Goal: Task Accomplishment & Management: Manage account settings

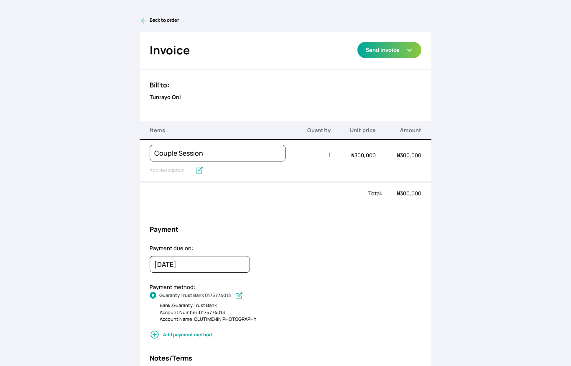
click at [143, 20] on icon at bounding box center [144, 21] width 8 height 8
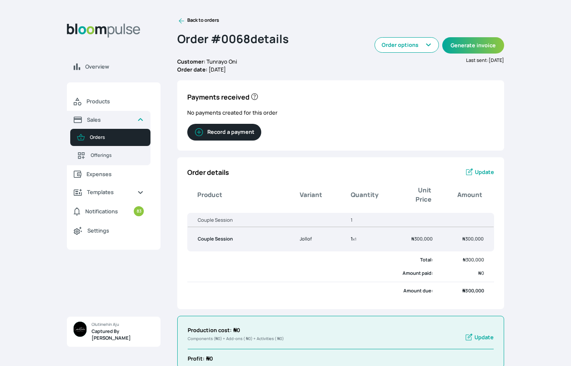
click at [186, 15] on div "Overview Products Sales Orders Offerings Expenses Templates Notifications 83 Se…" at bounding box center [285, 183] width 571 height 366
click at [187, 17] on link "Back to orders" at bounding box center [198, 21] width 42 height 8
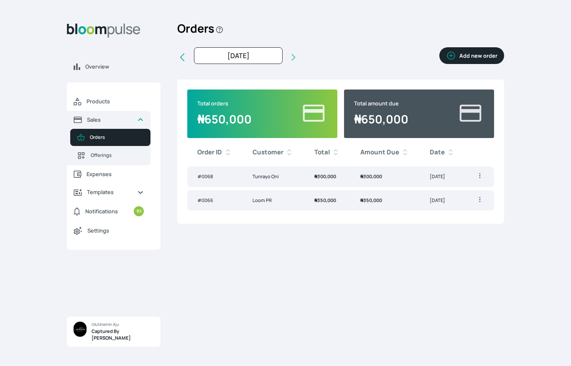
click at [308, 199] on td "₦ 350,000" at bounding box center [327, 200] width 46 height 20
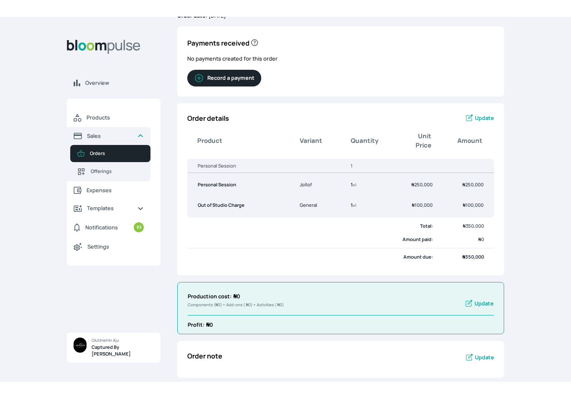
scroll to position [37, 0]
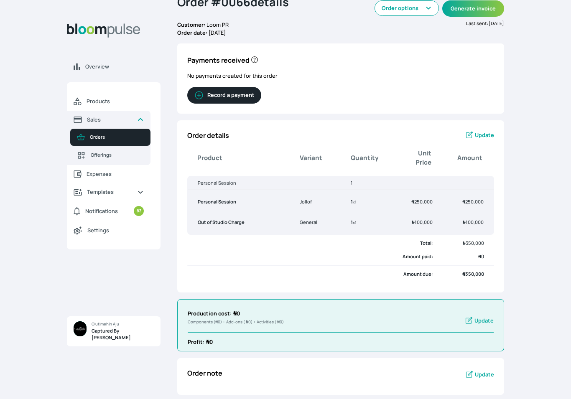
click at [479, 130] on link "Update" at bounding box center [479, 135] width 29 height 10
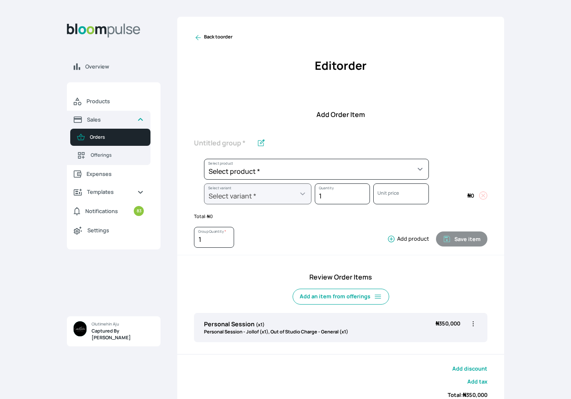
click at [406, 237] on button "Add product" at bounding box center [406, 239] width 45 height 8
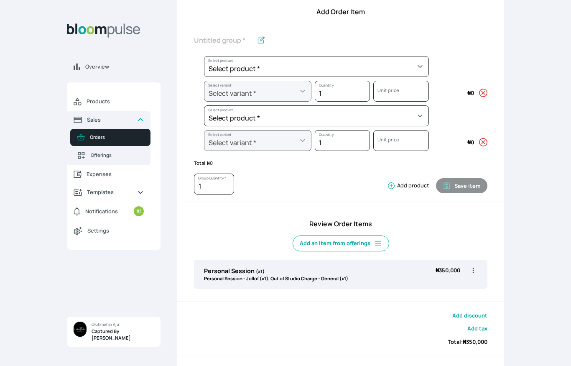
scroll to position [102, 0]
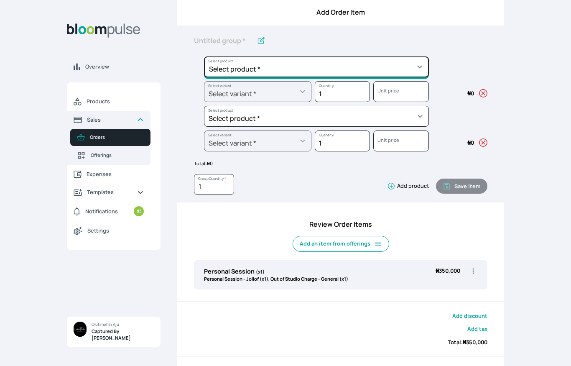
click at [383, 66] on select "Select product * Child Session Commercial Session Couple Session Editing Servic…" at bounding box center [316, 66] width 225 height 21
select select "5e5fb17b-451d-4bd4-8850-9d67d0d57ecf"
type input "Extra Time"
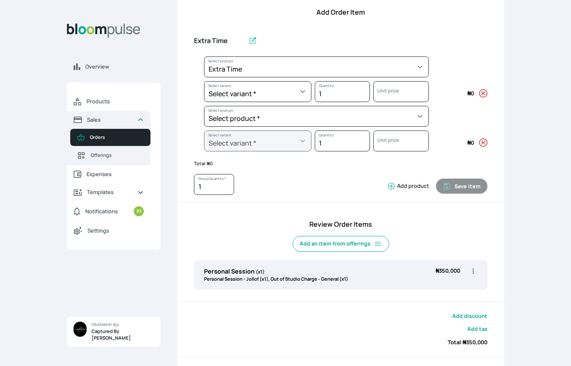
click at [285, 88] on select "Select variant * I II" at bounding box center [257, 91] width 107 height 21
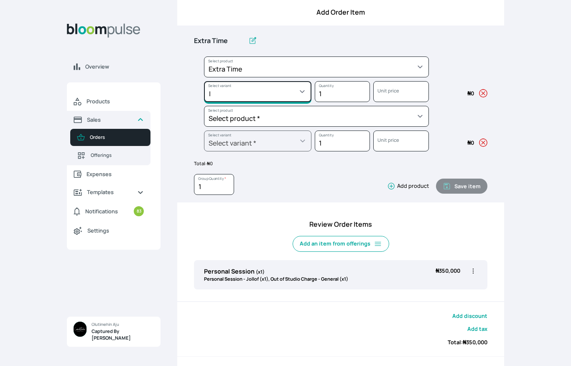
select select "5e5fb17b-451d-4bd4-8850-9d67d0d57ecf"
select select "0876054f-e2bd-4e0a-af62-407ba8042875"
click at [480, 142] on icon "button" at bounding box center [483, 142] width 8 height 8
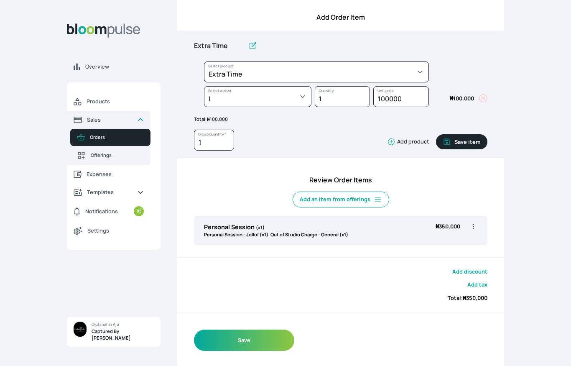
click at [467, 140] on button "Save item" at bounding box center [461, 141] width 51 height 15
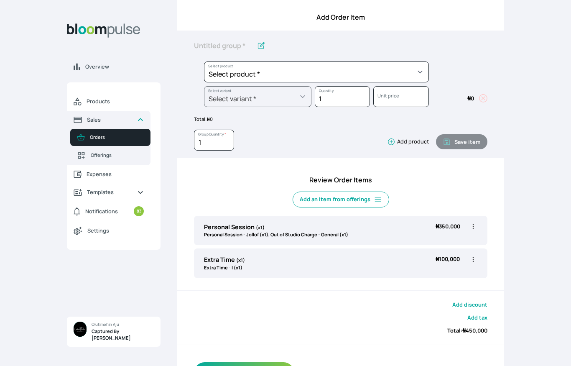
click at [473, 225] on icon "button" at bounding box center [473, 226] width 8 height 8
click at [428, 241] on span "Edit" at bounding box center [425, 243] width 9 height 7
type input "Personal Session"
select select "6d4ab89d-49ee-45c8-9f5b-5b2bf472b7d8"
select select "5fdd4ef2-79fe-4000-80bd-b609cce11f96"
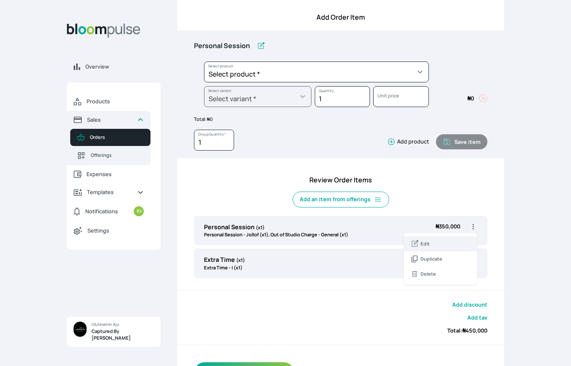
select select "0d4710f5-ee70-4292-b763-604945374376"
select select "c62fbba5-39f2-4c85-ba19-291f427d936d"
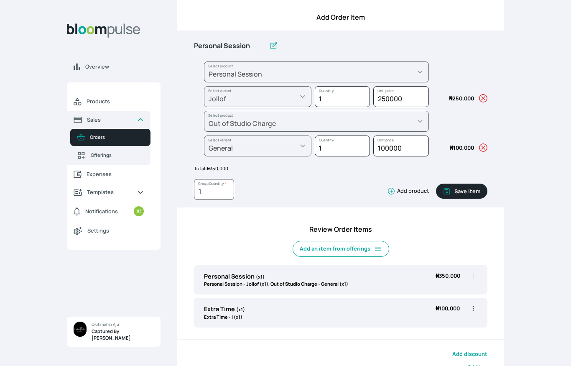
click at [485, 97] on icon "button" at bounding box center [483, 98] width 8 height 8
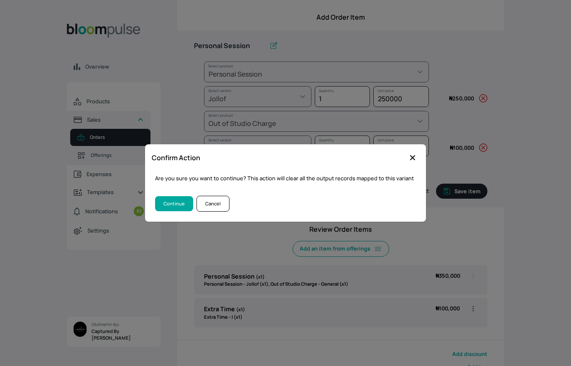
click at [408, 158] on button "Close modal" at bounding box center [412, 157] width 13 height 13
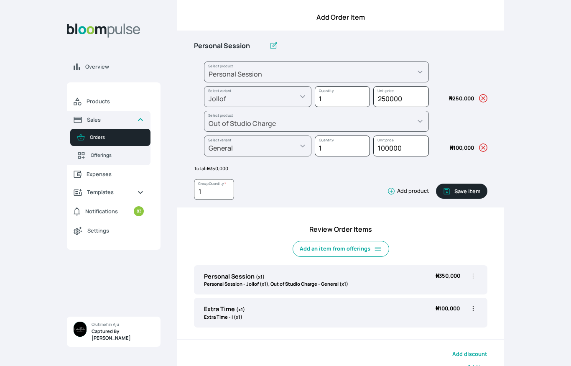
click at [481, 143] on icon "button" at bounding box center [483, 147] width 8 height 8
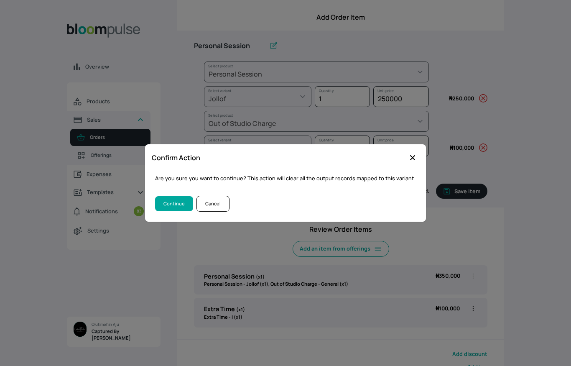
click at [169, 210] on button "Continue" at bounding box center [174, 203] width 38 height 15
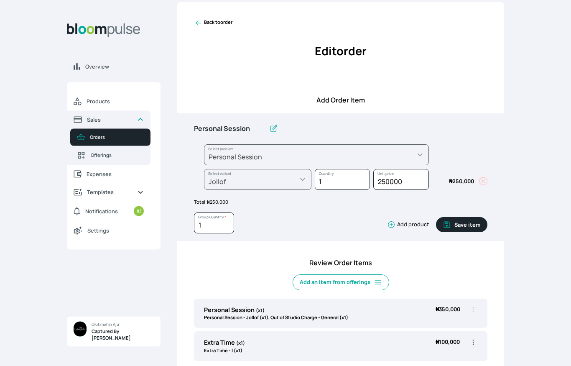
scroll to position [0, 0]
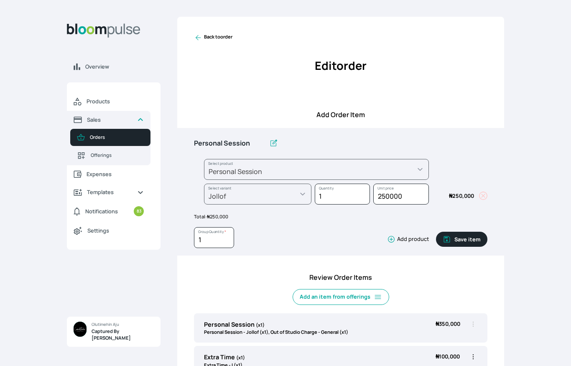
click at [208, 32] on div "Back to order Edit order Order details Order items Additional information" at bounding box center [340, 61] width 327 height 88
click at [197, 39] on icon at bounding box center [198, 37] width 5 height 5
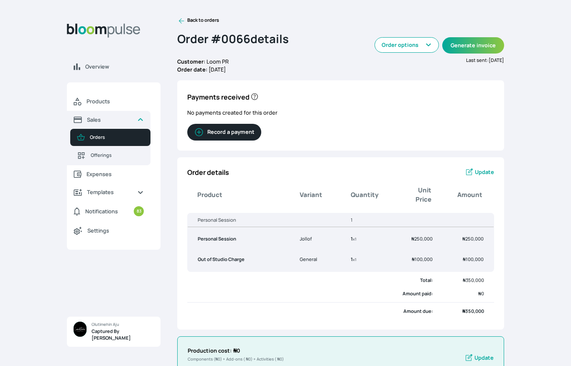
click at [485, 168] on span "Update" at bounding box center [484, 172] width 19 height 8
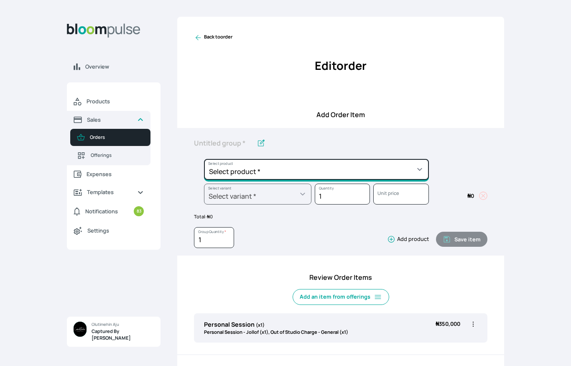
click at [414, 170] on select "Select product * Child Session Commercial Session Couple Session Editing Servic…" at bounding box center [316, 169] width 225 height 21
select select "0d4710f5-ee70-4292-b763-604945374376"
type input "Out of Studio Charge"
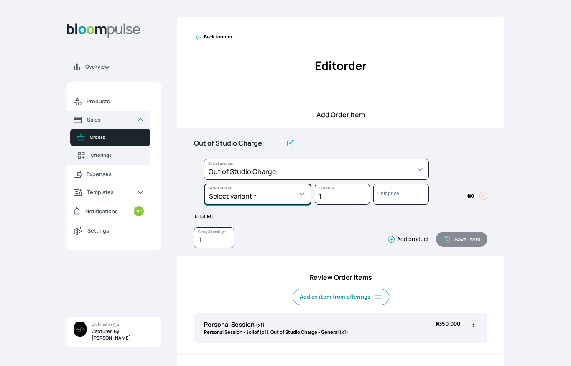
click at [293, 195] on select "Select variant * General General II" at bounding box center [257, 194] width 107 height 21
select select "0d4710f5-ee70-4292-b763-604945374376"
select select "c62fbba5-39f2-4c85-ba19-291f427d936d"
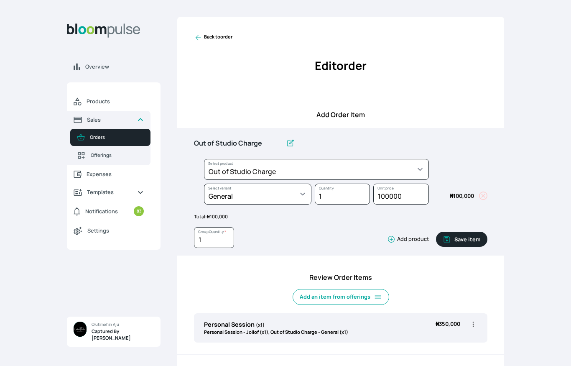
click at [220, 41] on link "Back to order" at bounding box center [213, 37] width 38 height 8
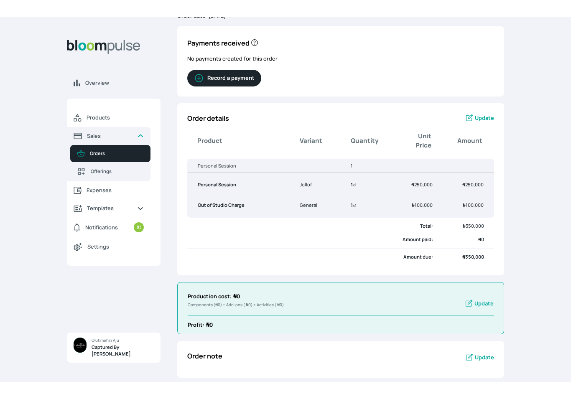
scroll to position [37, 0]
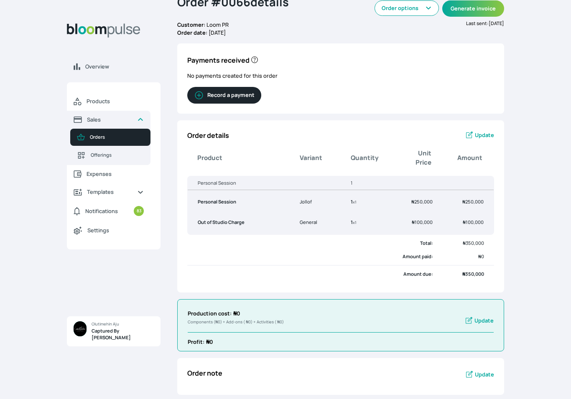
click at [477, 133] on span "Update" at bounding box center [484, 135] width 19 height 8
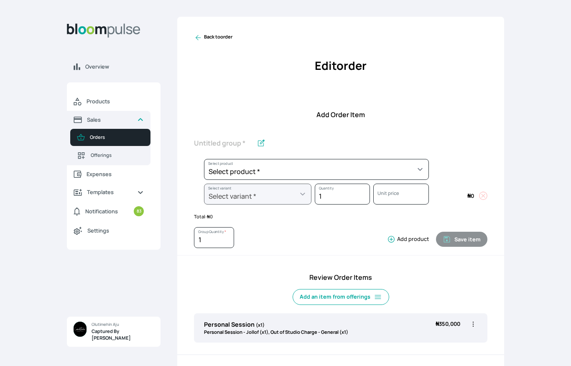
click at [412, 167] on select "Select product * Child Session Commercial Session Couple Session Editing Servic…" at bounding box center [316, 169] width 225 height 21
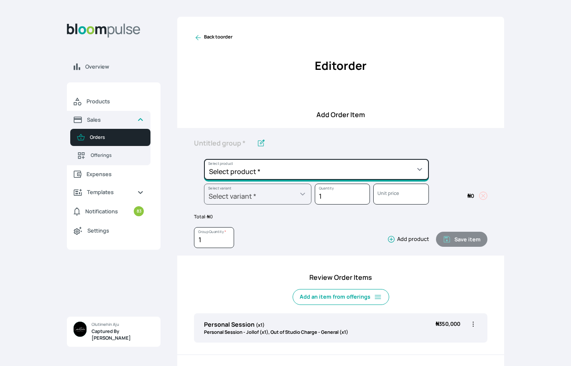
select select "5e5fb17b-451d-4bd4-8850-9d67d0d57ecf"
type input "Extra Time"
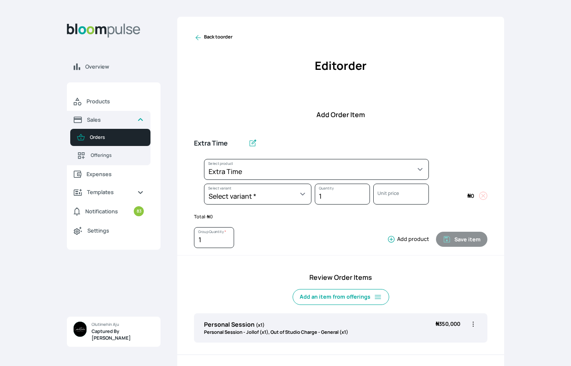
click at [298, 195] on select "Select variant * I II" at bounding box center [257, 194] width 107 height 21
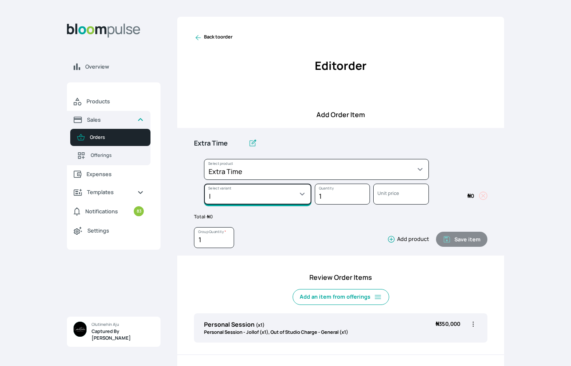
select select "5e5fb17b-451d-4bd4-8850-9d67d0d57ecf"
select select "0876054f-e2bd-4e0a-af62-407ba8042875"
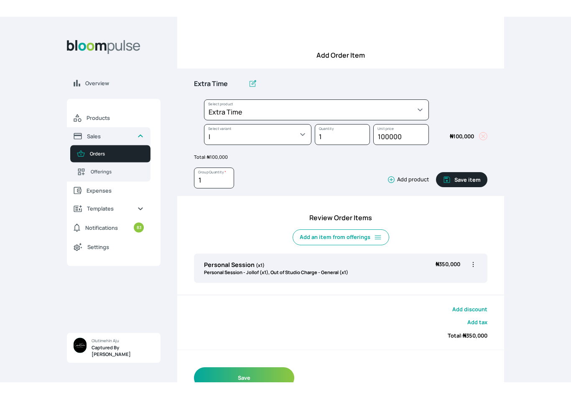
scroll to position [43, 0]
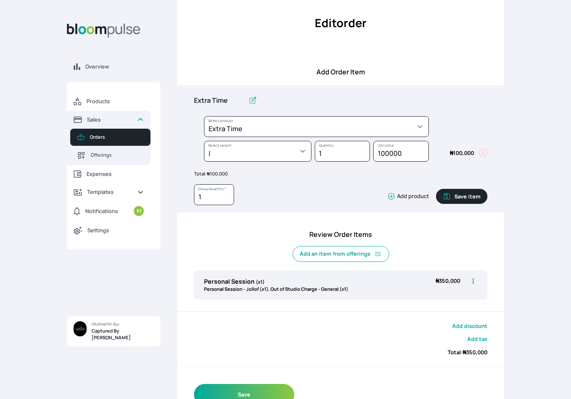
click at [463, 194] on button "Save item" at bounding box center [461, 196] width 51 height 15
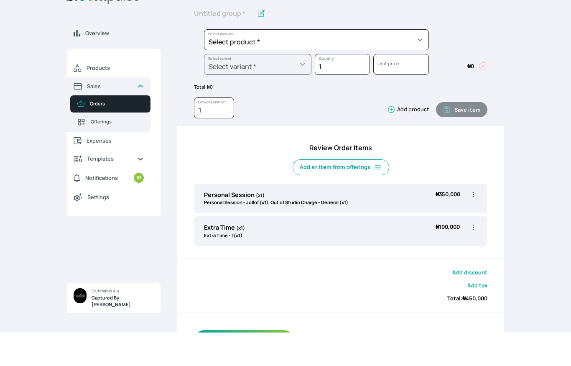
scroll to position [130, 0]
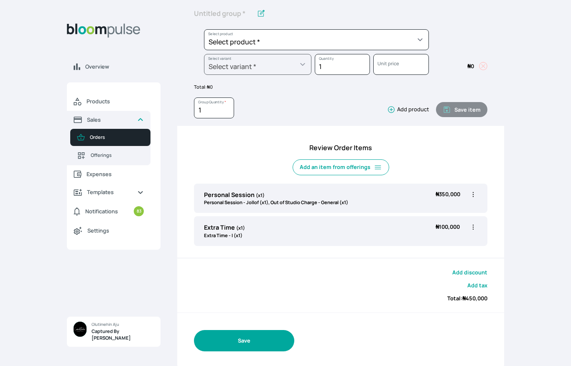
click at [243, 346] on button "Save" at bounding box center [244, 340] width 100 height 21
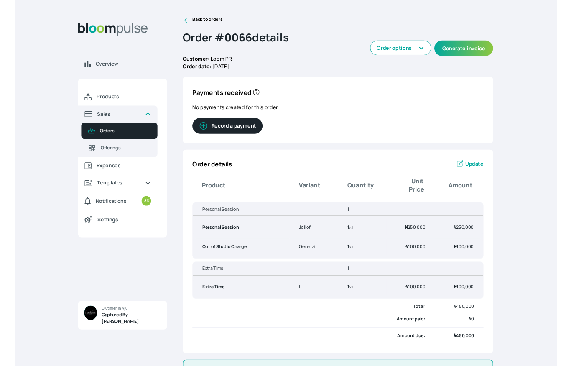
scroll to position [20, 0]
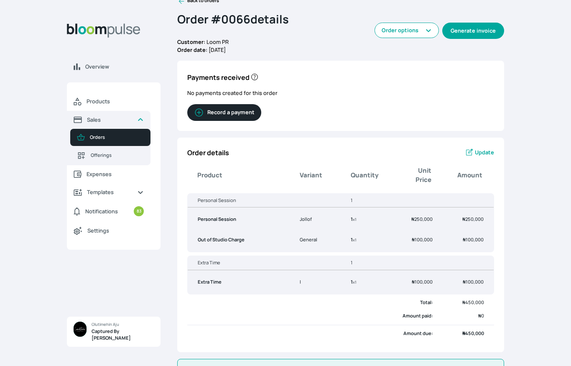
click at [482, 31] on button "Generate invoice" at bounding box center [473, 31] width 62 height 16
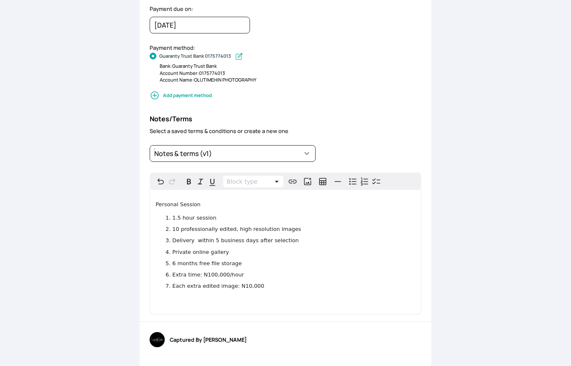
scroll to position [281, 0]
click at [234, 215] on li "1.5 hour session" at bounding box center [293, 218] width 243 height 8
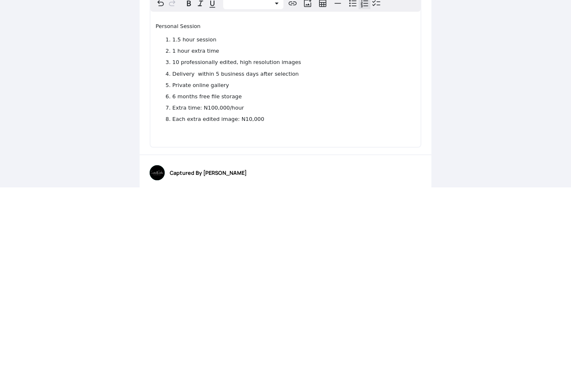
click at [184, 237] on span "10 professionally edited, high resolution images" at bounding box center [236, 240] width 129 height 6
click at [303, 237] on li "7 professionally edited, high resolution images" at bounding box center [293, 241] width 243 height 8
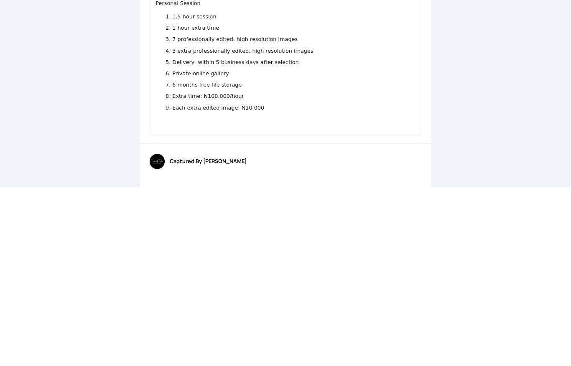
scroll to position [304, 0]
click at [381, 191] on ol "1.5 hour session 1 hour extra time 7 professionally edited, high resolution ima…" at bounding box center [286, 240] width 260 height 99
click at [511, 66] on div "Back to order Invoice Send via Email Send via WhatsApp Export as PDF Preview Se…" at bounding box center [285, 183] width 571 height 366
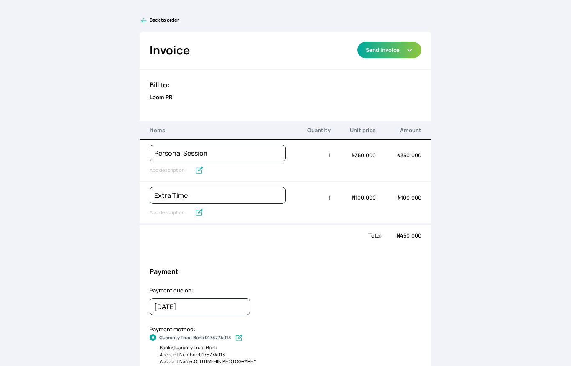
scroll to position [0, 0]
click at [410, 52] on icon "button" at bounding box center [409, 50] width 7 height 7
click at [405, 81] on link "Send via WhatsApp" at bounding box center [389, 83] width 64 height 14
type textarea "Captured By [PERSON_NAME] has sent you an invoice of ₦450,000. Due on [DATE]."
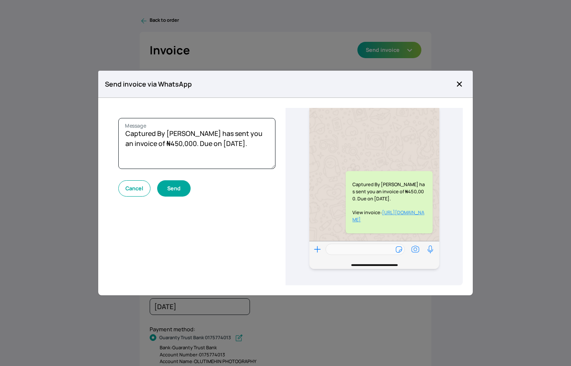
click at [174, 188] on button "Send" at bounding box center [173, 188] width 33 height 16
click at [462, 81] on icon "button" at bounding box center [459, 84] width 8 height 8
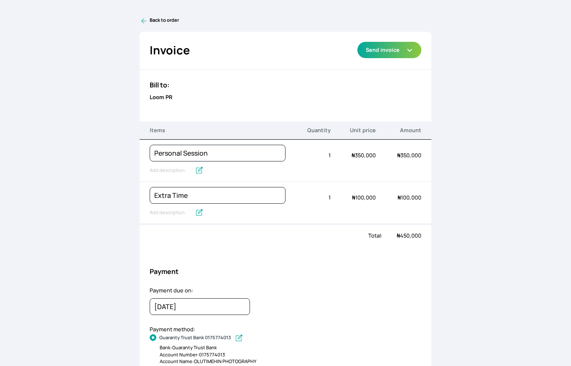
click at [147, 19] on icon at bounding box center [144, 21] width 8 height 8
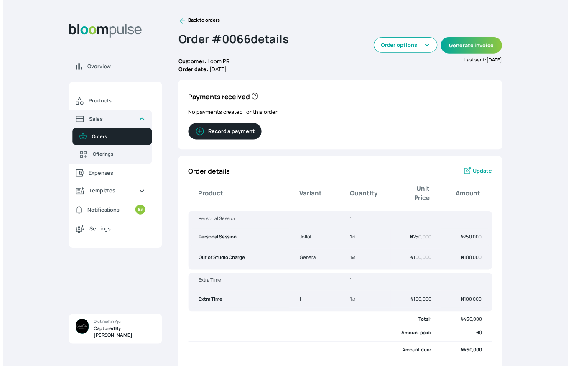
scroll to position [4, 0]
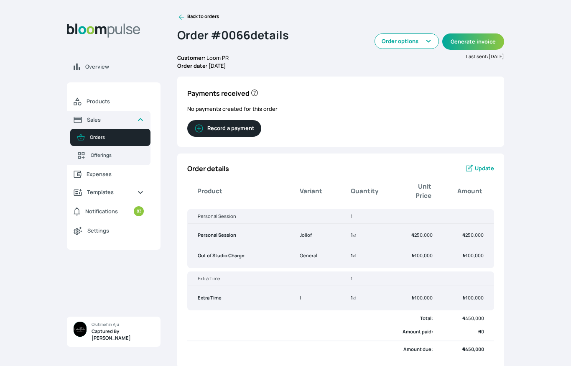
click at [476, 166] on span "Update" at bounding box center [484, 168] width 19 height 8
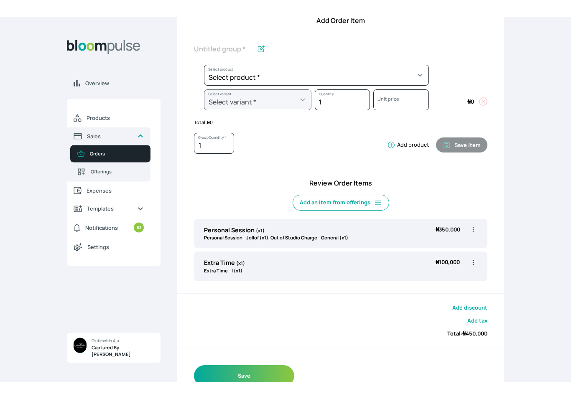
scroll to position [77, 0]
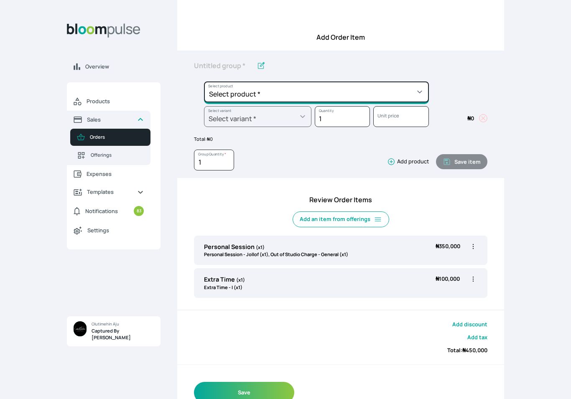
click at [408, 90] on select "Select product * Child Session Commercial Session Couple Session Editing Servic…" at bounding box center [316, 92] width 225 height 21
select select "381746dd-989d-40d0-af6c-f0394a0d681b"
type input "Maternity Session"
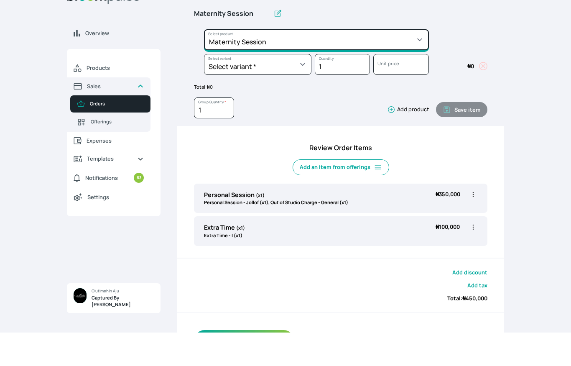
scroll to position [130, 0]
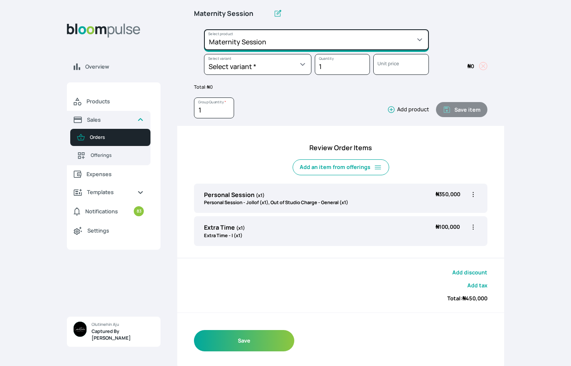
click at [419, 33] on select "Select product * Child Session Commercial Session Couple Session Editing Servic…" at bounding box center [316, 39] width 225 height 21
select select "fdde23e3-d769-41d4-a026-3f8319d3a880"
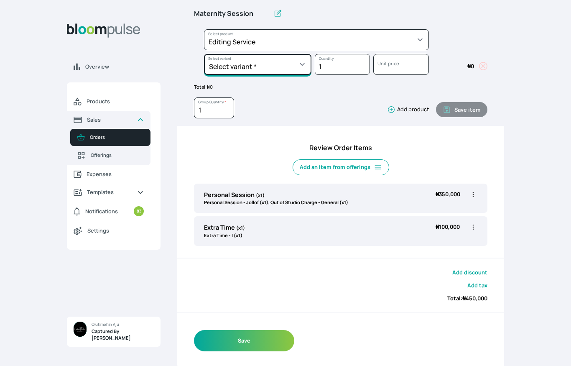
click at [288, 68] on select "Select variant * Extra Images" at bounding box center [257, 64] width 107 height 21
select select "fdde23e3-d769-41d4-a026-3f8319d3a880"
select select "d528edc7-6263-4a39-b2b0-56474a7fa2cb"
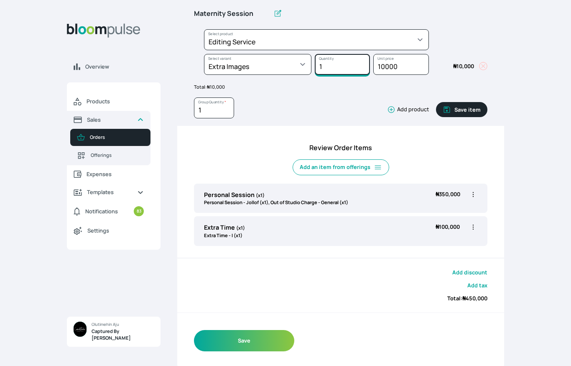
click at [342, 64] on input "1" at bounding box center [342, 64] width 55 height 21
type input "10"
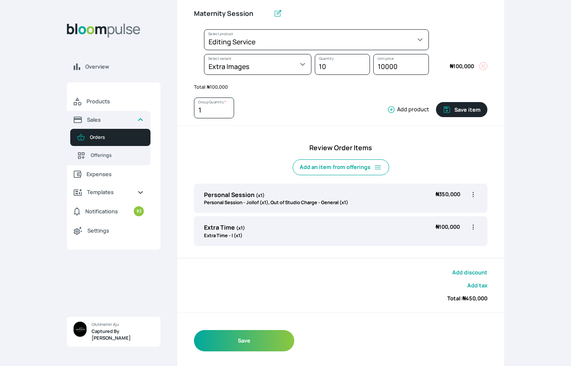
click at [462, 107] on button "Save item" at bounding box center [461, 109] width 51 height 15
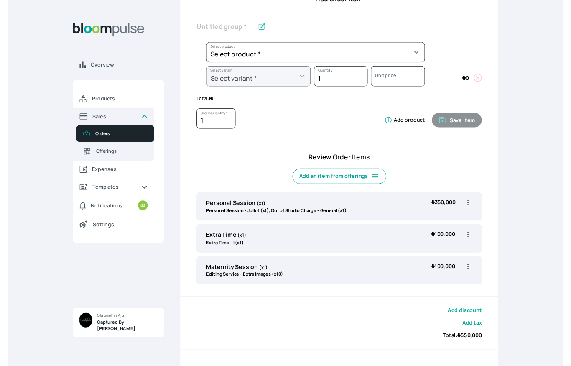
scroll to position [126, 0]
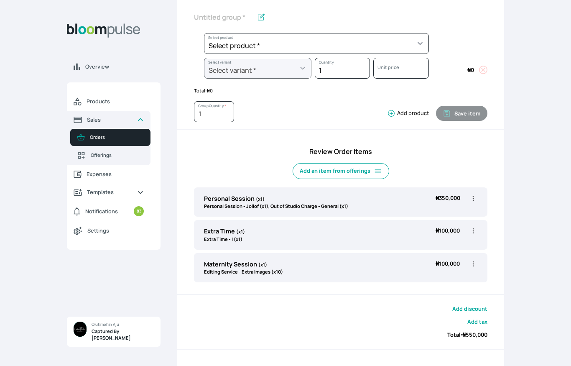
click at [473, 261] on icon "button" at bounding box center [473, 264] width 8 height 8
click at [429, 277] on span "Edit" at bounding box center [425, 280] width 9 height 7
type input "Maternity Session"
select select "fdde23e3-d769-41d4-a026-3f8319d3a880"
select select "d528edc7-6263-4a39-b2b0-56474a7fa2cb"
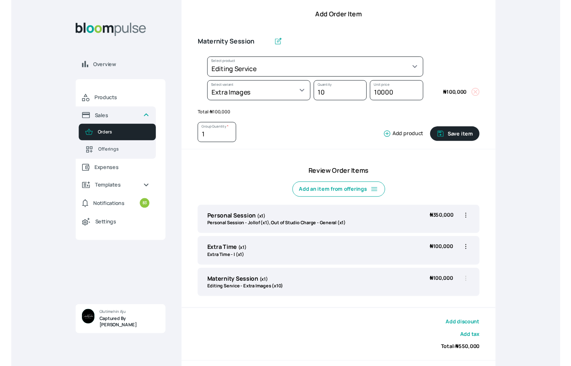
scroll to position [115, 0]
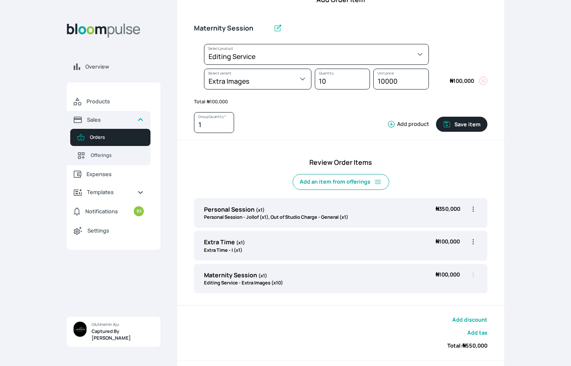
click at [273, 28] on icon at bounding box center [277, 28] width 8 height 8
click at [275, 28] on icon at bounding box center [278, 28] width 7 height 7
click at [273, 28] on icon at bounding box center [277, 28] width 8 height 8
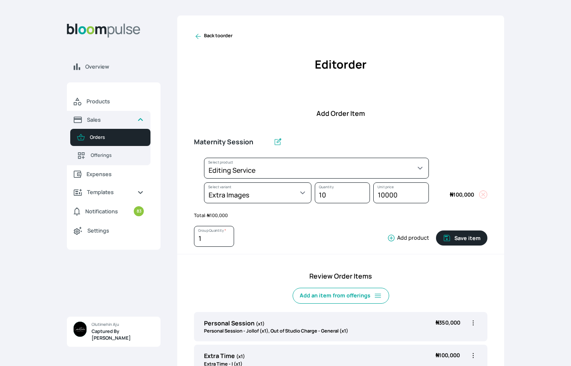
scroll to position [0, 0]
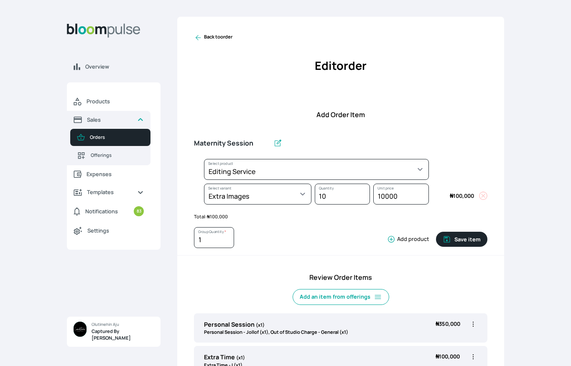
click at [197, 36] on icon at bounding box center [198, 37] width 5 height 5
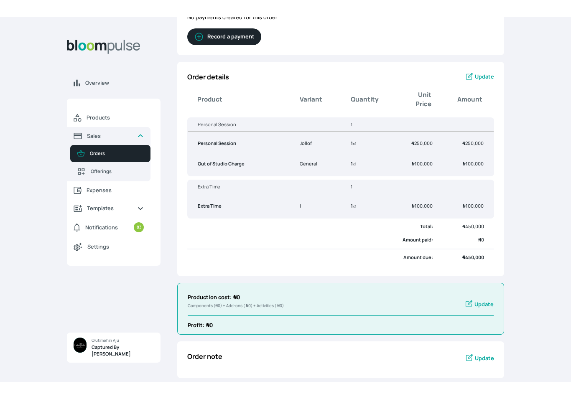
scroll to position [78, 0]
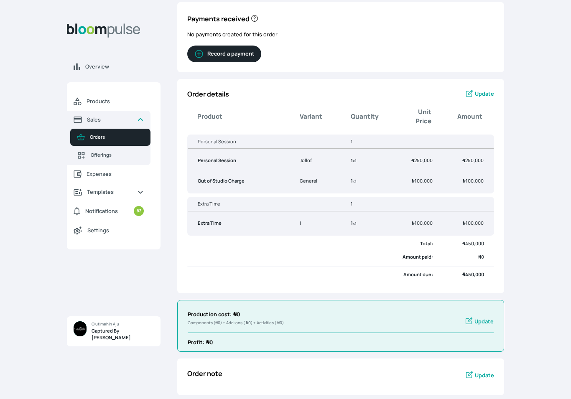
click at [479, 91] on span "Update" at bounding box center [484, 94] width 19 height 8
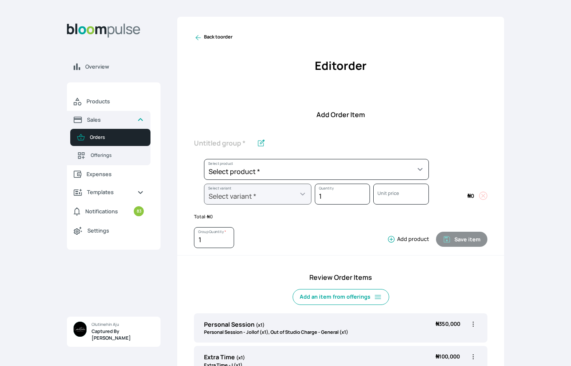
click at [225, 173] on select "Select product * Child Session Commercial Session Couple Session Editing Servic…" at bounding box center [316, 169] width 225 height 21
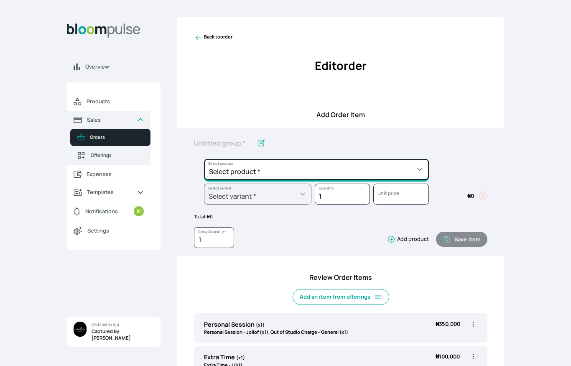
select select "fdde23e3-d769-41d4-a026-3f8319d3a880"
type input "Editing Service"
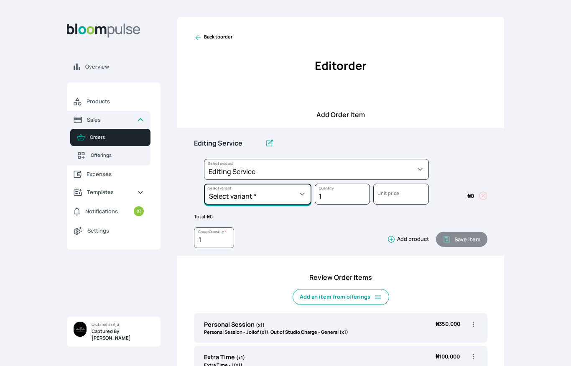
click at [222, 198] on select "Select variant * Extra Images" at bounding box center [257, 194] width 107 height 21
select select "fdde23e3-d769-41d4-a026-3f8319d3a880"
select select "d528edc7-6263-4a39-b2b0-56474a7fa2cb"
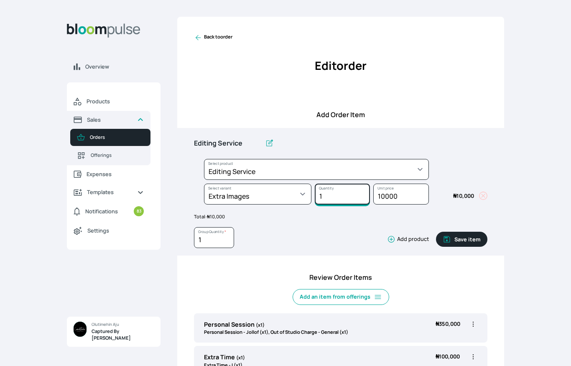
click at [334, 191] on input "1" at bounding box center [342, 194] width 55 height 21
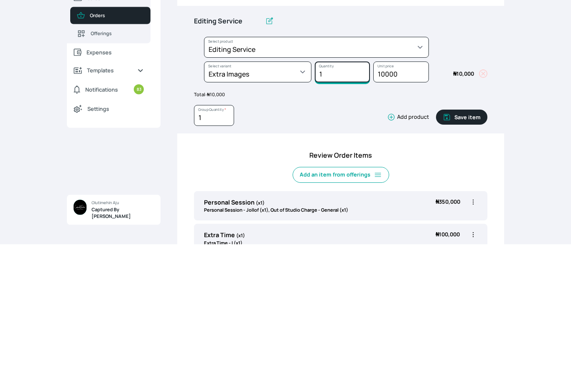
type input "10"
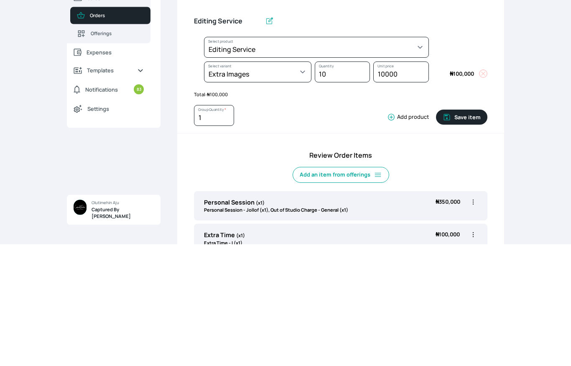
click at [469, 232] on button "Save item" at bounding box center [461, 239] width 51 height 15
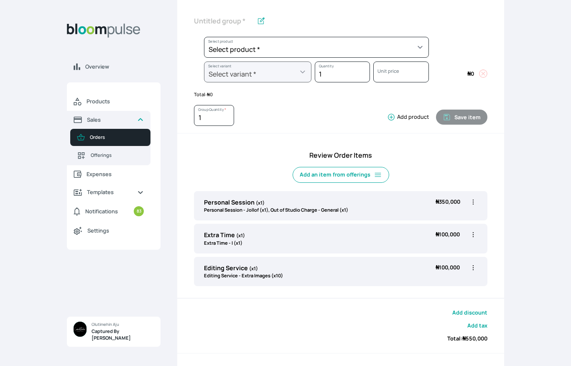
click at [472, 198] on icon "button" at bounding box center [473, 202] width 8 height 8
click at [427, 215] on span "Edit" at bounding box center [441, 219] width 60 height 8
type input "Personal Session"
select select "6d4ab89d-49ee-45c8-9f5b-5b2bf472b7d8"
select select "5fdd4ef2-79fe-4000-80bd-b609cce11f96"
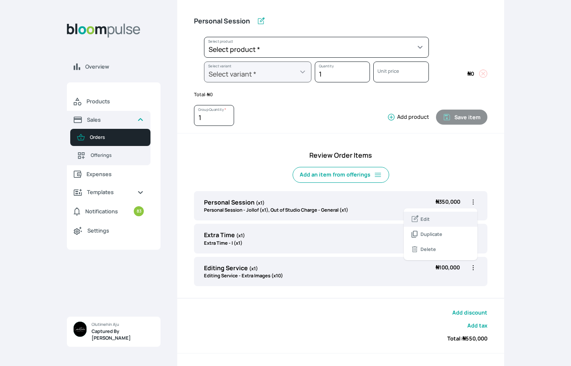
select select "0d4710f5-ee70-4292-b763-604945374376"
select select "c62fbba5-39f2-4c85-ba19-291f427d936d"
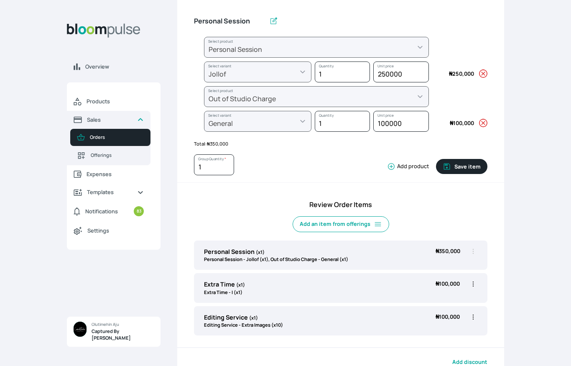
click at [484, 123] on icon "button" at bounding box center [483, 123] width 8 height 8
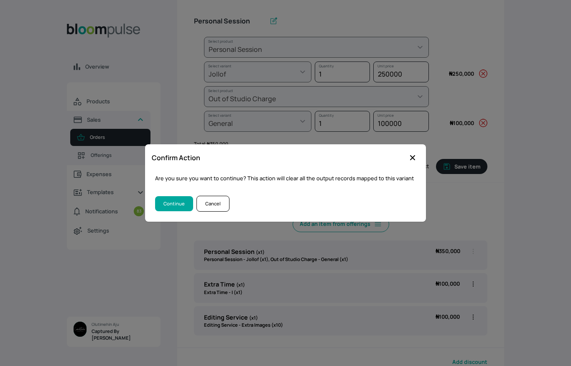
click at [172, 207] on button "Continue" at bounding box center [174, 203] width 38 height 15
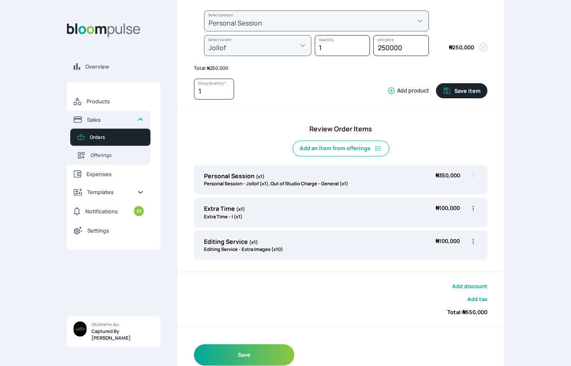
scroll to position [129, 0]
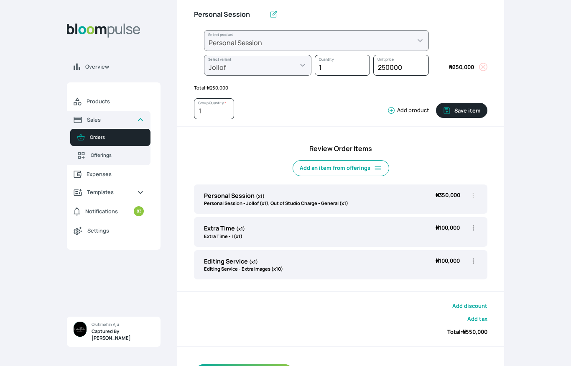
click at [470, 108] on button "Save item" at bounding box center [461, 110] width 51 height 15
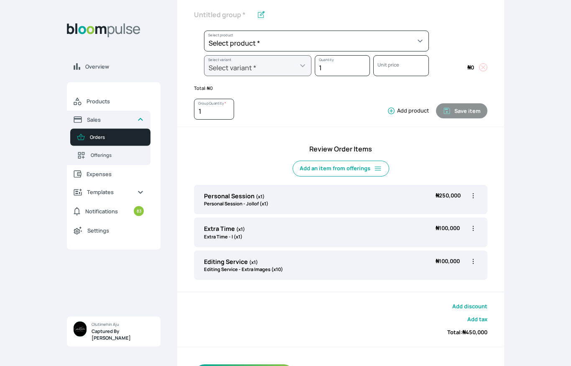
scroll to position [126, 0]
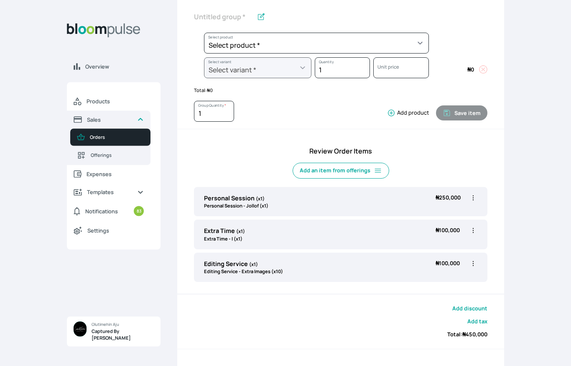
click at [415, 110] on button "Add product" at bounding box center [406, 113] width 45 height 8
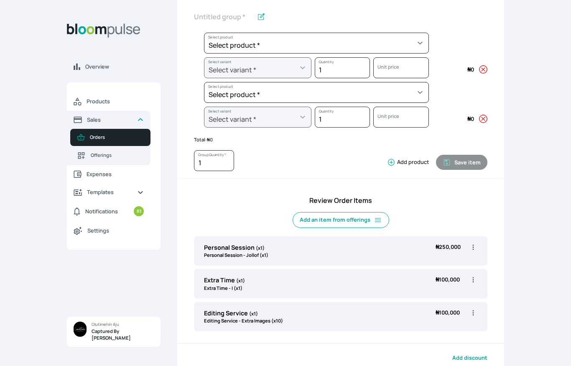
click at [485, 115] on icon "button" at bounding box center [483, 119] width 8 height 8
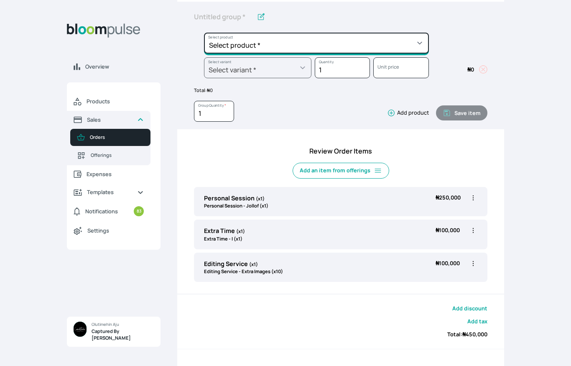
click at [415, 41] on select "Select product * Child Session Commercial Session Couple Session Editing Servic…" at bounding box center [316, 43] width 225 height 21
select select "0d4710f5-ee70-4292-b763-604945374376"
type input "Out of Studio Charge"
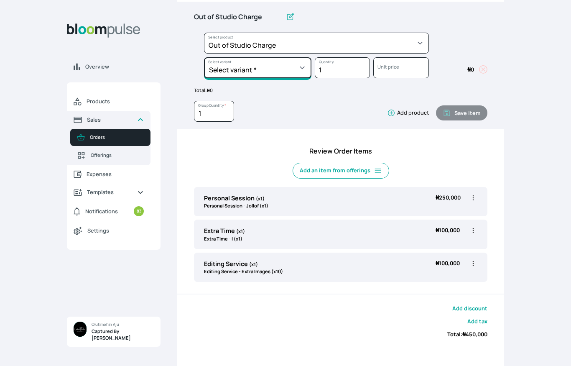
click at [294, 69] on select "Select variant * General General II" at bounding box center [257, 67] width 107 height 21
select select "0d4710f5-ee70-4292-b763-604945374376"
select select "c62fbba5-39f2-4c85-ba19-291f427d936d"
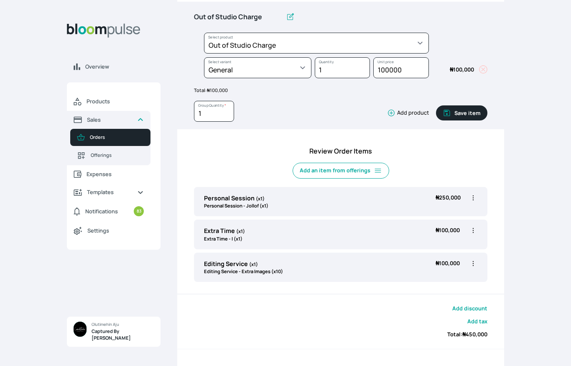
click at [470, 110] on button "Save item" at bounding box center [461, 112] width 51 height 15
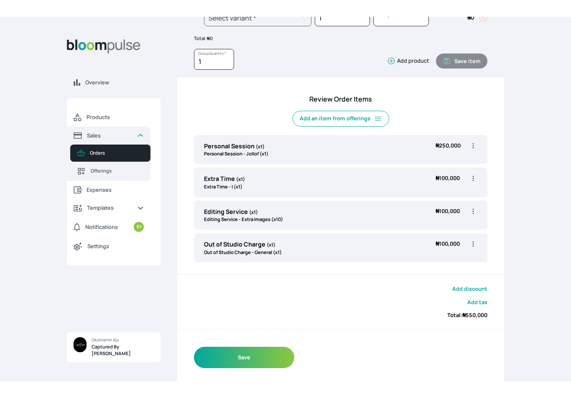
scroll to position [161, 0]
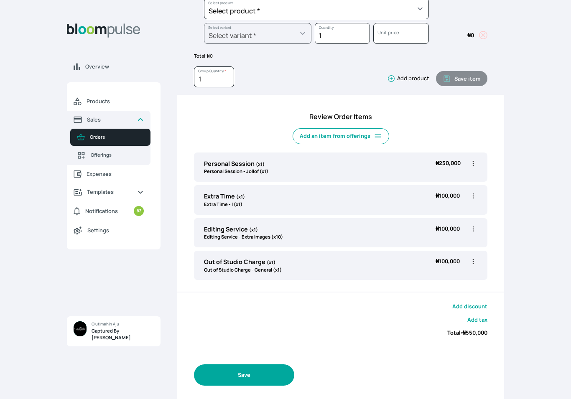
click at [224, 365] on button "Save" at bounding box center [244, 375] width 100 height 21
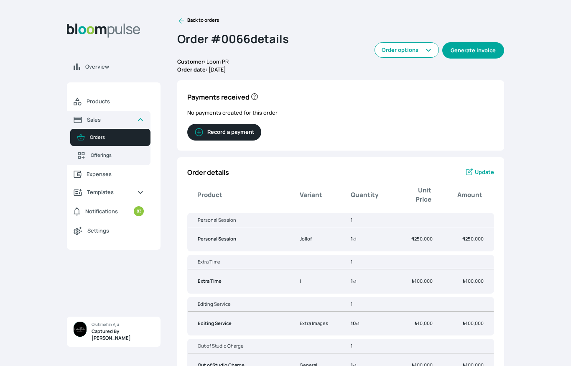
click at [482, 51] on button "Generate invoice" at bounding box center [473, 50] width 62 height 16
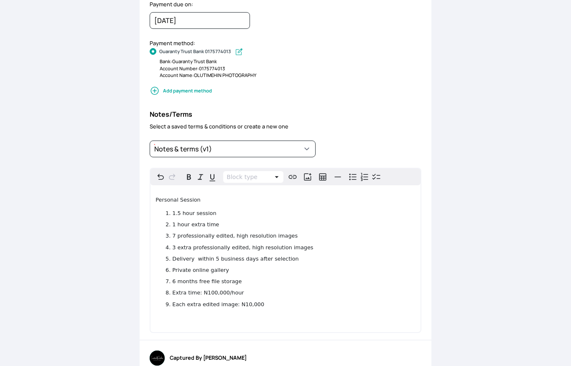
scroll to position [371, 0]
click at [175, 233] on span "7 professionally edited, high resolution images" at bounding box center [234, 235] width 125 height 6
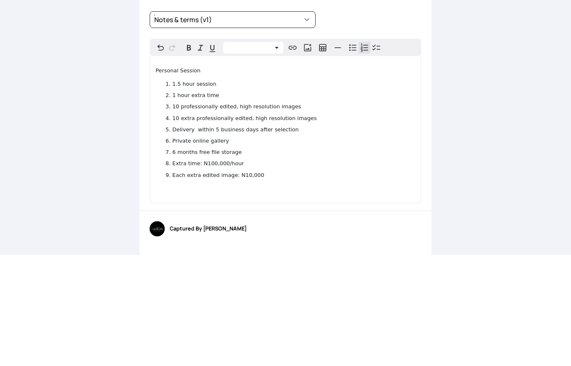
scroll to position [388, 0]
click at [377, 191] on ol "1.5 hour session 1 hour extra time 10 professionally edited, high resolution im…" at bounding box center [286, 240] width 260 height 99
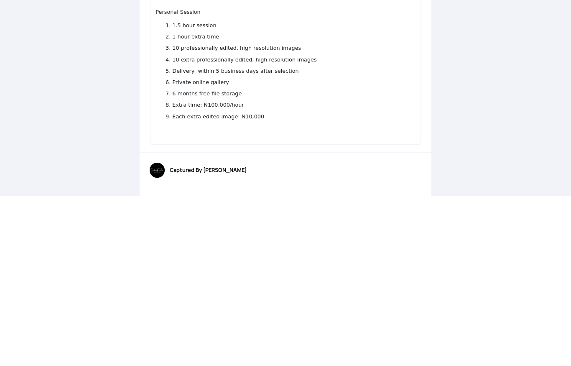
click at [463, 70] on div "Back to order Invoice Send via Email Send via WhatsApp Export as PDF Preview Se…" at bounding box center [285, 183] width 571 height 366
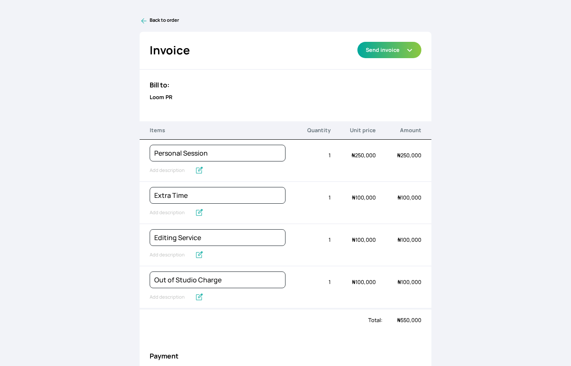
scroll to position [0, 0]
click at [406, 50] on icon "button" at bounding box center [409, 50] width 7 height 7
click at [396, 81] on link "Send via WhatsApp" at bounding box center [389, 83] width 64 height 14
type textarea "Captured By [PERSON_NAME] has sent you an invoice of ₦550,000. Due on [DATE]."
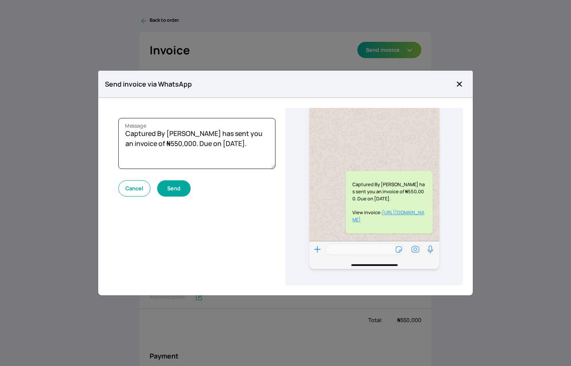
click at [178, 187] on button "Send" at bounding box center [173, 188] width 33 height 16
click at [462, 83] on icon "button" at bounding box center [459, 84] width 8 height 8
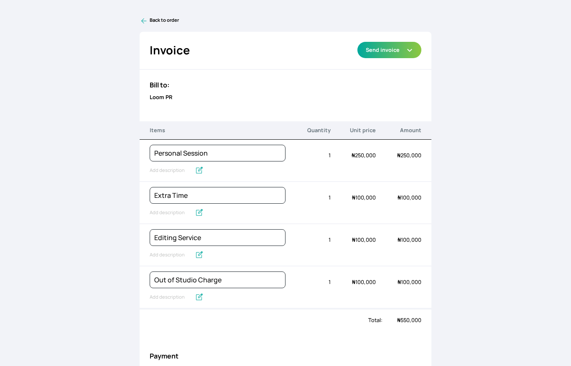
click at [150, 21] on link "Back to order" at bounding box center [285, 21] width 291 height 8
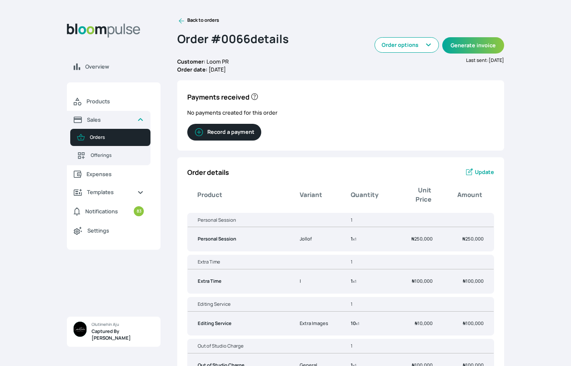
click at [123, 138] on span "Orders" at bounding box center [117, 137] width 54 height 7
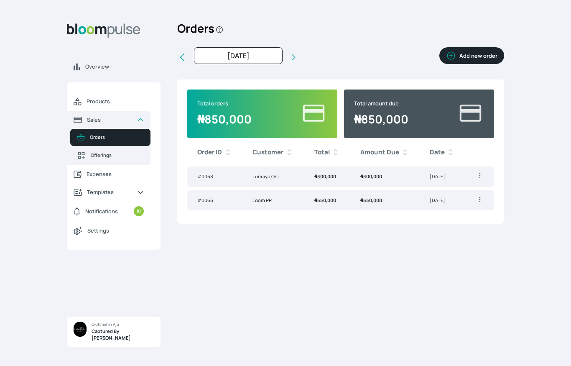
click at [289, 57] on icon at bounding box center [293, 57] width 8 height 8
type input "[DATE]"
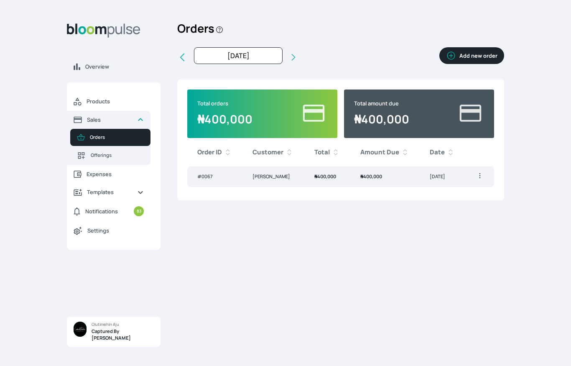
click at [280, 179] on td "[PERSON_NAME]" at bounding box center [273, 176] width 61 height 20
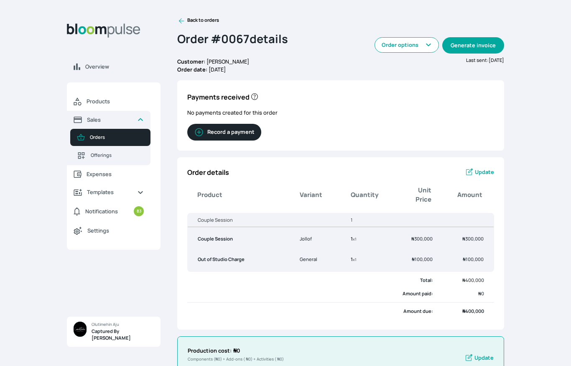
click at [485, 42] on button "Generate invoice" at bounding box center [473, 45] width 62 height 16
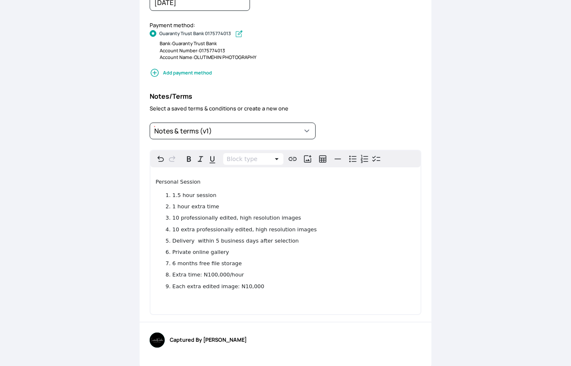
scroll to position [261, 0]
click at [181, 180] on span "Personal Session" at bounding box center [178, 182] width 45 height 6
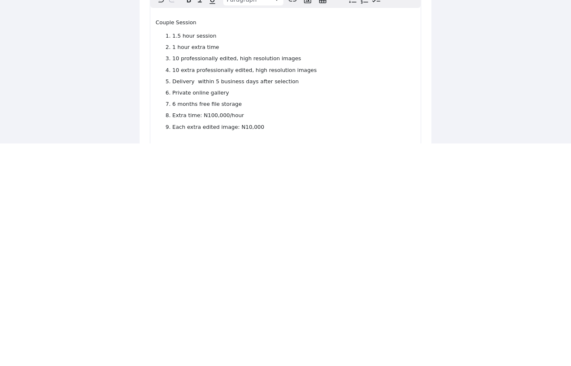
scroll to position [198, 0]
click at [237, 266] on li "1 hour extra time" at bounding box center [293, 270] width 243 height 8
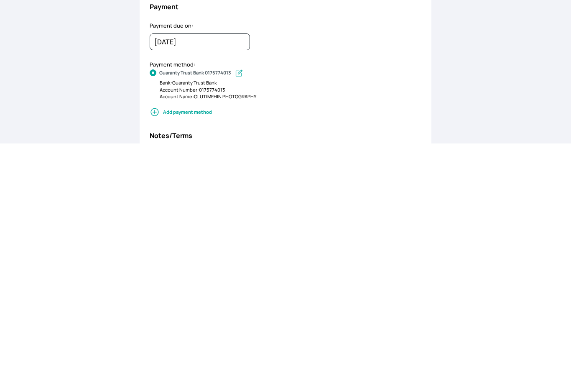
scroll to position [0, 0]
click at [380, 283] on div "Payment method: Guaranty Trust Bank 0175774013 Bank: Guaranty Trust Bank Accoun…" at bounding box center [285, 315] width 291 height 64
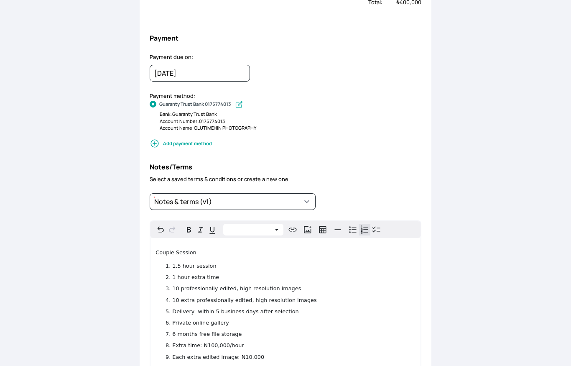
scroll to position [195, 0]
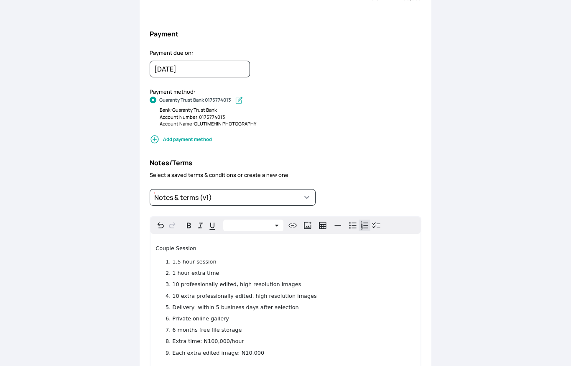
click at [228, 272] on li "1 hour extra time" at bounding box center [293, 273] width 243 height 8
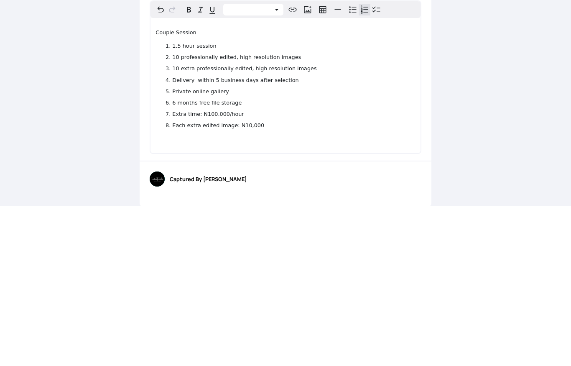
scroll to position [250, 0]
click at [322, 225] on li "10 extra professionally edited, high resolution images" at bounding box center [293, 229] width 243 height 8
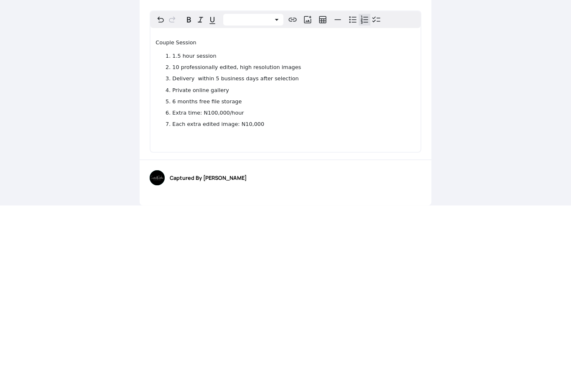
scroll to position [239, 0]
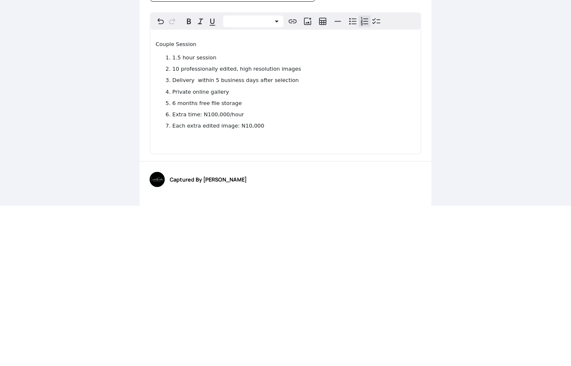
click at [329, 260] on li "6 months free file storage" at bounding box center [293, 264] width 243 height 8
click at [350, 260] on li "6 months free file storage" at bounding box center [293, 264] width 243 height 8
click at [388, 214] on ol "1.5 hour session 10 professionally edited, high resolution images Delivery with…" at bounding box center [286, 252] width 260 height 76
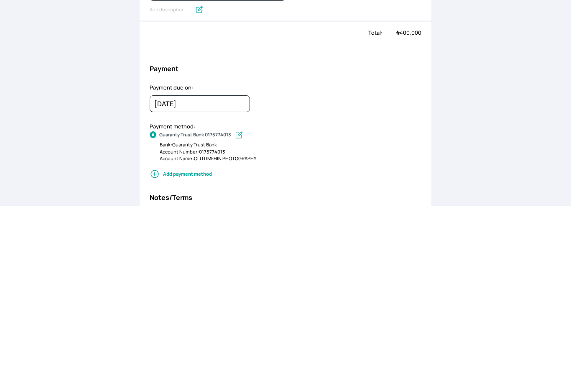
scroll to position [0, 0]
click at [287, 244] on div "Payment due on: [DATE] January February March April May June July August Septem…" at bounding box center [285, 263] width 291 height 38
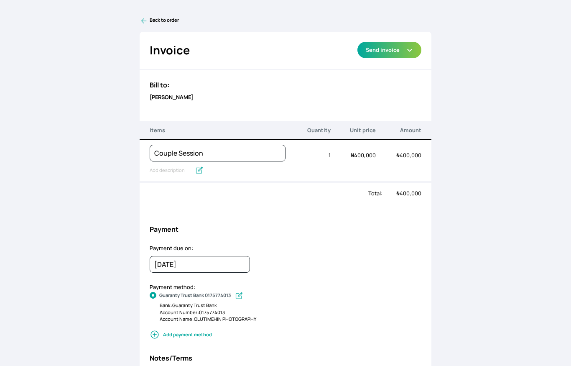
click at [143, 20] on icon at bounding box center [144, 21] width 8 height 8
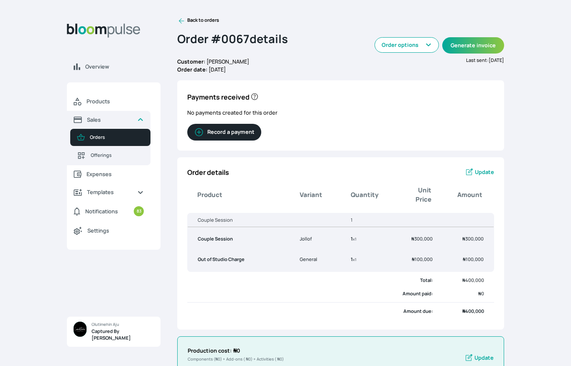
click at [416, 46] on button "Order options" at bounding box center [407, 44] width 64 height 15
click at [214, 302] on hr at bounding box center [340, 302] width 307 height 1
click at [485, 45] on button "Generate invoice" at bounding box center [473, 45] width 62 height 16
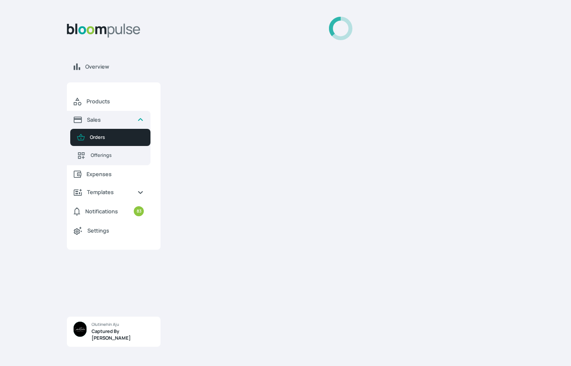
select select
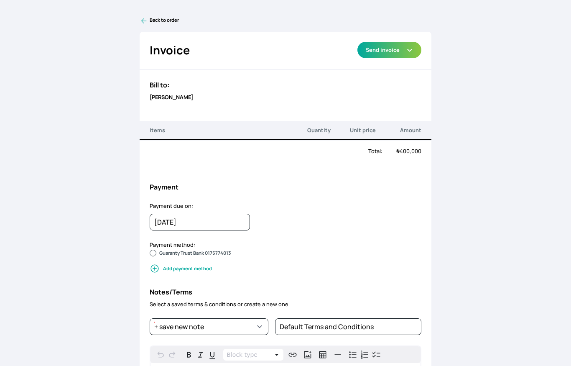
radio input "true"
select select "51840759-2a41-46bd-bd40-15900af48355"
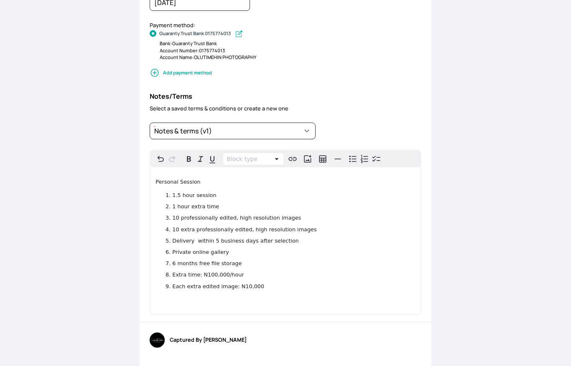
scroll to position [261, 0]
click at [181, 179] on span "Personal Session" at bounding box center [178, 182] width 45 height 6
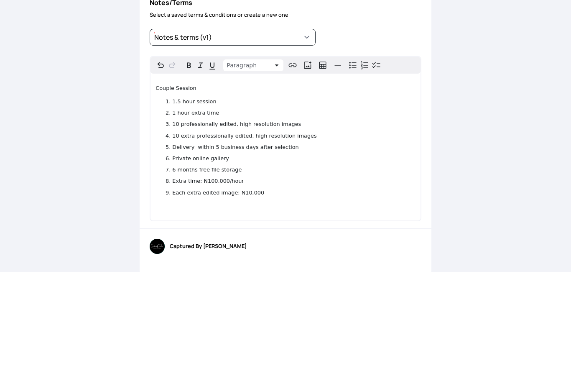
click at [238, 203] on li "1 hour extra time" at bounding box center [293, 207] width 243 height 8
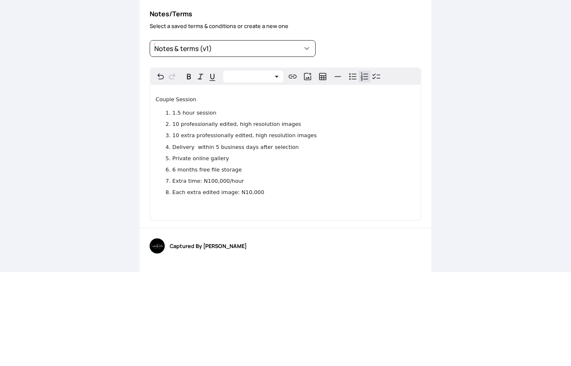
click at [323, 225] on li "10 extra professionally edited, high resolution images" at bounding box center [293, 229] width 243 height 8
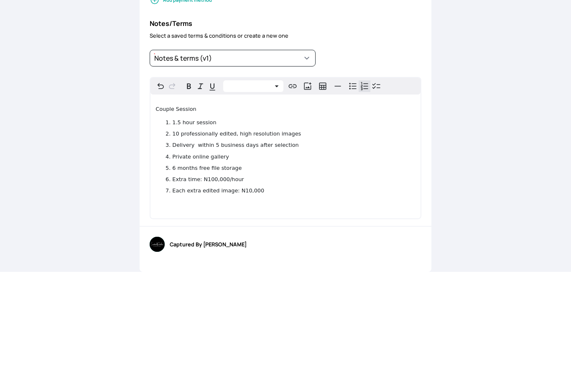
scroll to position [239, 0]
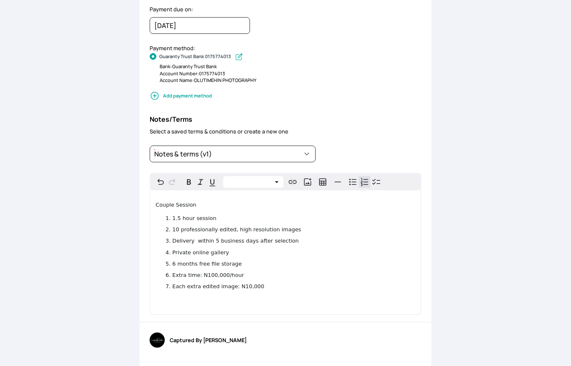
click at [380, 87] on div "Payment method: Guaranty Trust Bank 0175774013 Bank: Guaranty Trust Bank Accoun…" at bounding box center [285, 76] width 291 height 64
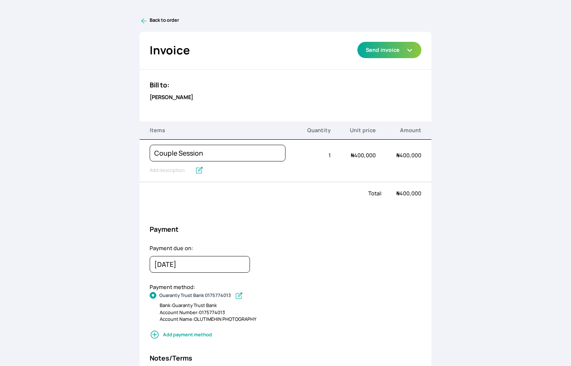
scroll to position [0, 0]
click at [417, 49] on button "Send invoice" at bounding box center [389, 50] width 64 height 16
click at [406, 79] on link "Send via WhatsApp" at bounding box center [389, 83] width 64 height 14
type textarea "Captured By [PERSON_NAME] has sent you an invoice of ₦400,000. Due on [DATE]."
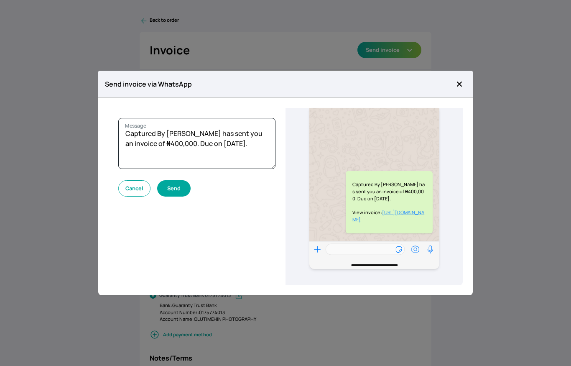
click at [169, 186] on button "Send" at bounding box center [173, 188] width 33 height 16
click at [464, 89] on button "Close modal" at bounding box center [459, 83] width 13 height 13
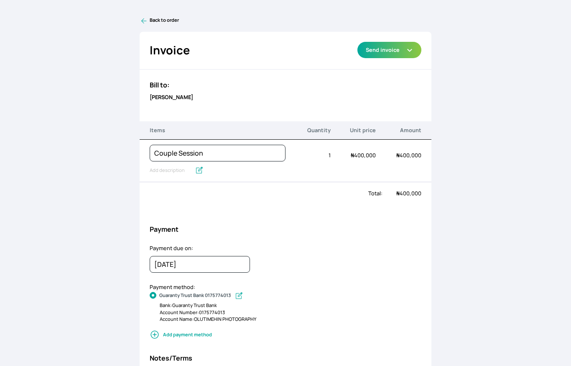
click at [151, 19] on link "Back to order" at bounding box center [285, 21] width 291 height 8
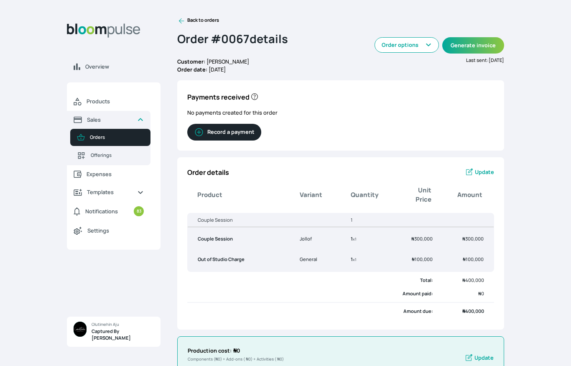
click at [194, 18] on link "Back to orders" at bounding box center [198, 21] width 42 height 8
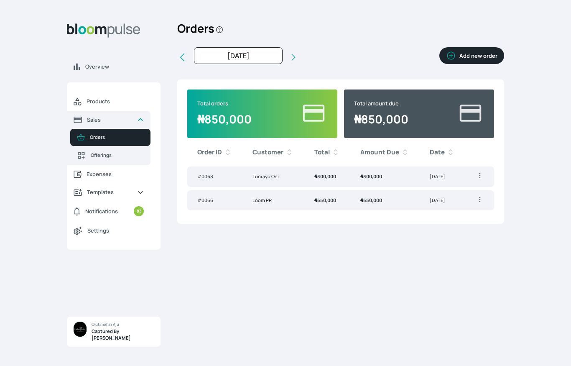
click at [179, 58] on icon at bounding box center [182, 57] width 10 height 10
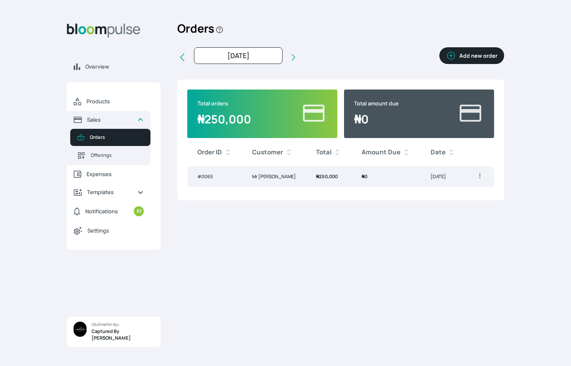
click at [292, 57] on icon at bounding box center [294, 57] width 4 height 7
type input "[DATE]"
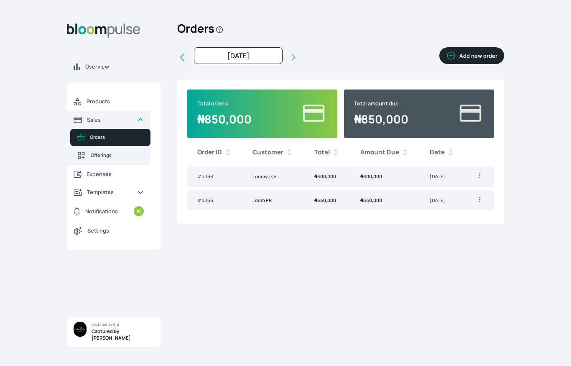
click at [253, 197] on td "Loom PR" at bounding box center [273, 200] width 61 height 20
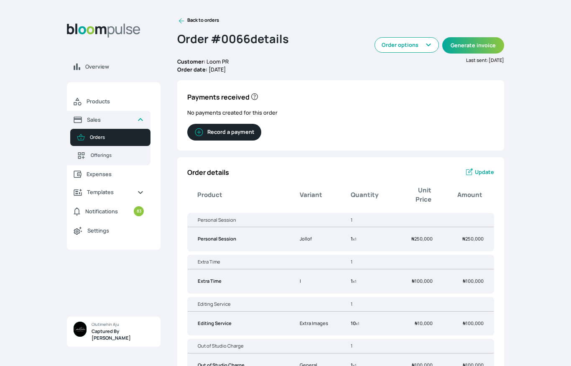
click at [477, 173] on span "Update" at bounding box center [484, 172] width 19 height 8
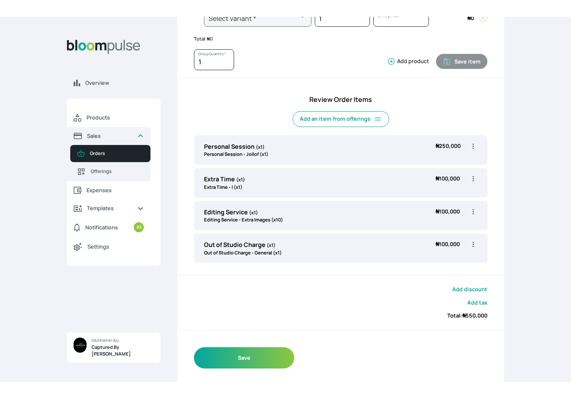
scroll to position [161, 0]
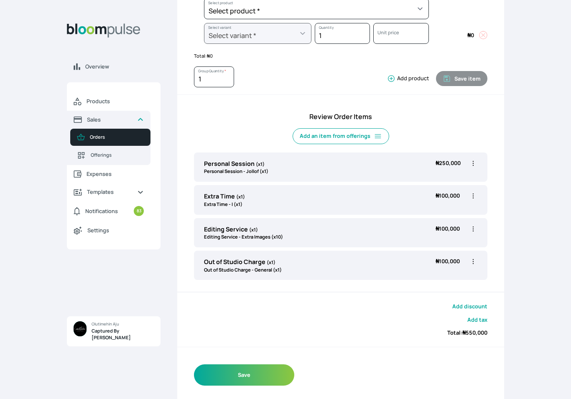
click at [475, 303] on button "Add discount" at bounding box center [469, 307] width 35 height 8
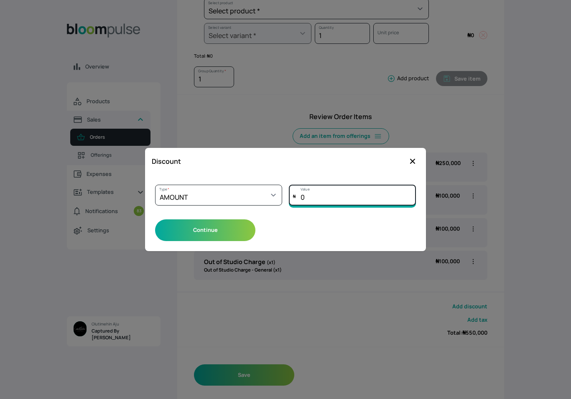
click at [340, 197] on input "0" at bounding box center [352, 195] width 127 height 21
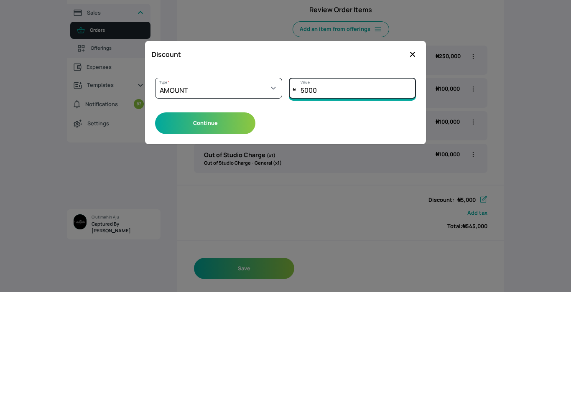
type input "50000"
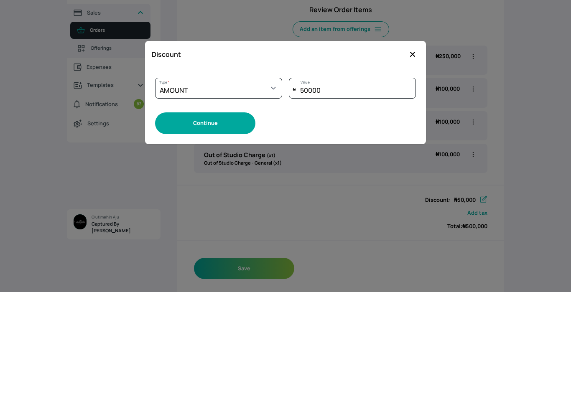
click at [228, 220] on button "Continue" at bounding box center [205, 230] width 100 height 21
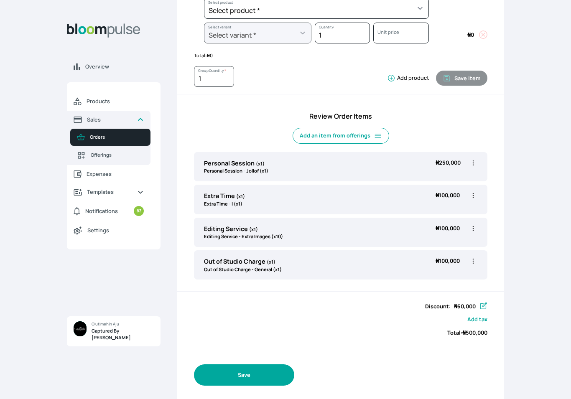
click at [255, 365] on button "Save" at bounding box center [244, 375] width 100 height 21
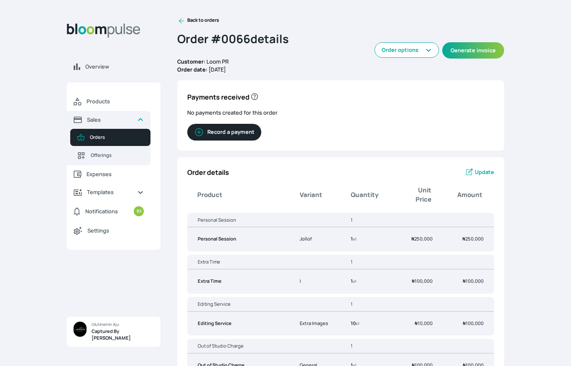
click at [186, 20] on link "Back to orders" at bounding box center [198, 21] width 42 height 8
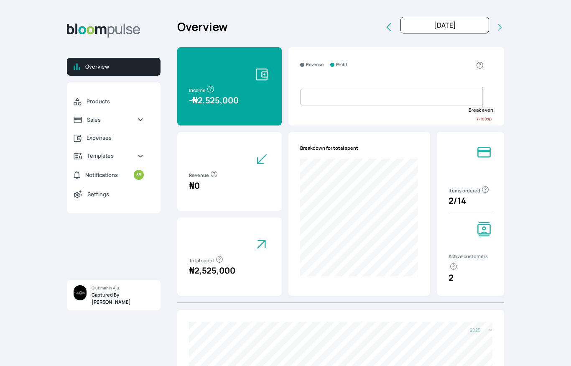
select select "2025"
click at [76, 117] on icon "Sidebar" at bounding box center [78, 120] width 8 height 6
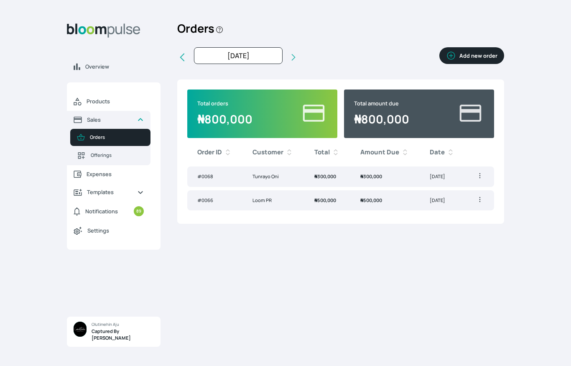
click at [286, 203] on td "Loom PR" at bounding box center [273, 200] width 61 height 20
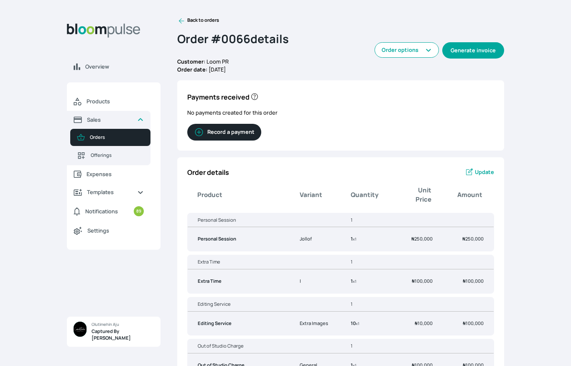
click at [472, 46] on button "Generate invoice" at bounding box center [473, 50] width 62 height 16
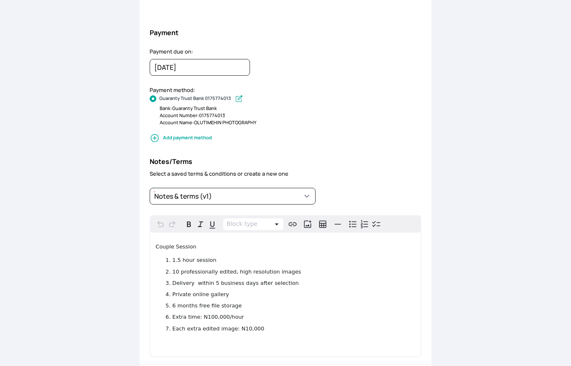
scroll to position [364, 0]
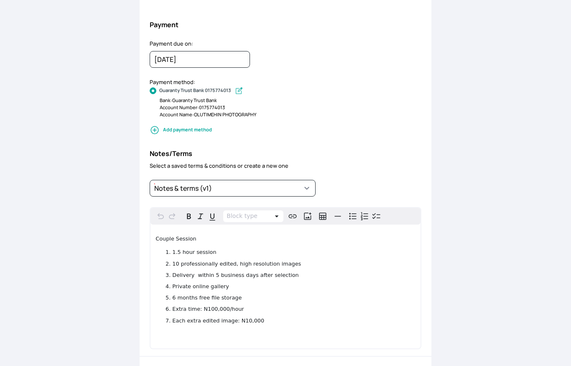
click at [181, 235] on span "Couple Session" at bounding box center [176, 238] width 41 height 6
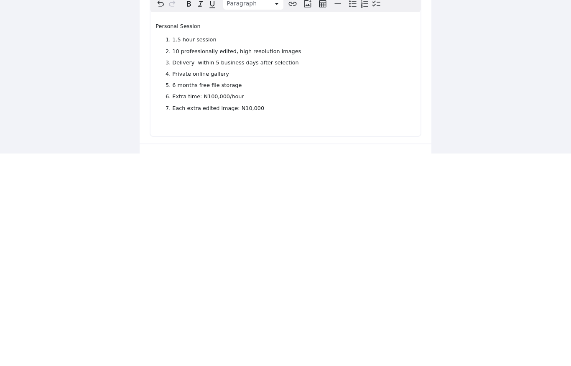
click at [230, 248] on li "1.5 hour session" at bounding box center [293, 252] width 243 height 8
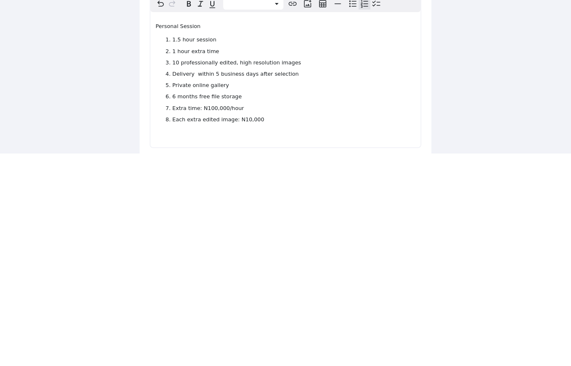
click at [300, 271] on li "10 professionally edited, high resolution images" at bounding box center [293, 275] width 243 height 8
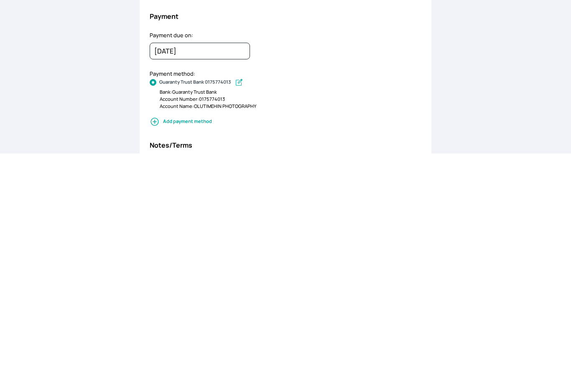
scroll to position [159, 0]
click at [355, 302] on div "Bank: Guaranty Trust Bank" at bounding box center [290, 305] width 261 height 7
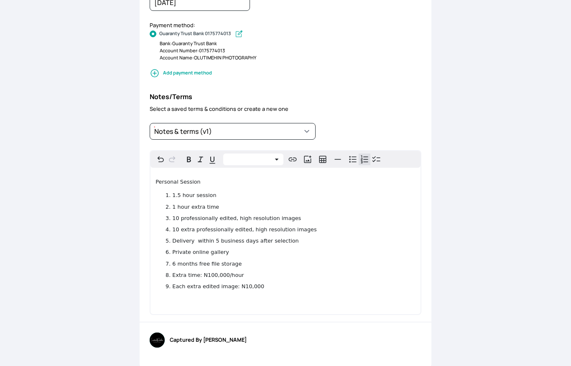
scroll to position [421, 0]
click at [350, 254] on li "Private online gallery" at bounding box center [293, 252] width 243 height 8
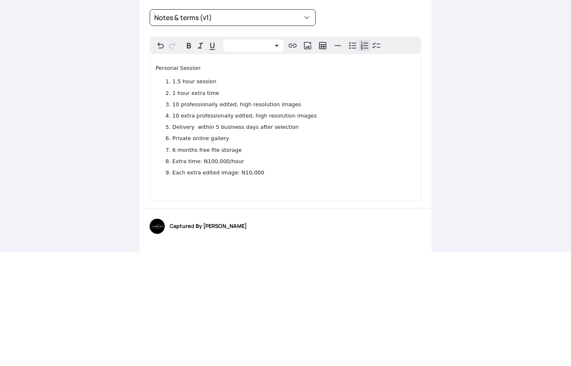
click at [362, 226] on li "10 extra professionally edited, high resolution images" at bounding box center [293, 230] width 243 height 8
click at [369, 226] on li "10 extra professionally edited, high resolution images" at bounding box center [293, 230] width 243 height 8
click at [362, 237] on li "Delivery within 5 business days after selection" at bounding box center [293, 241] width 243 height 8
click at [480, 101] on div "Back to order Invoice Send via Email Send via WhatsApp Export as PDF Preview Se…" at bounding box center [285, 183] width 571 height 366
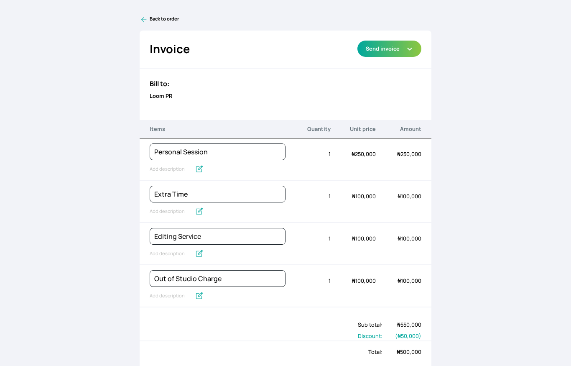
scroll to position [0, 0]
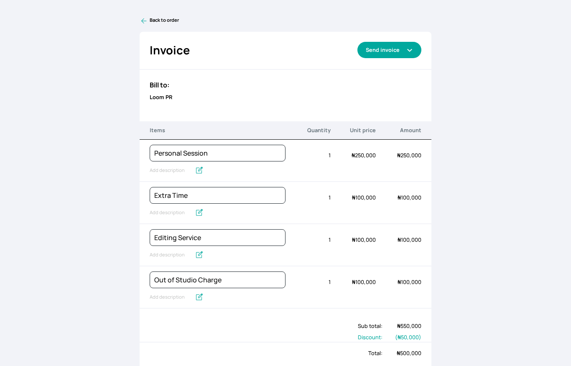
click at [407, 45] on button "Send invoice" at bounding box center [389, 50] width 64 height 16
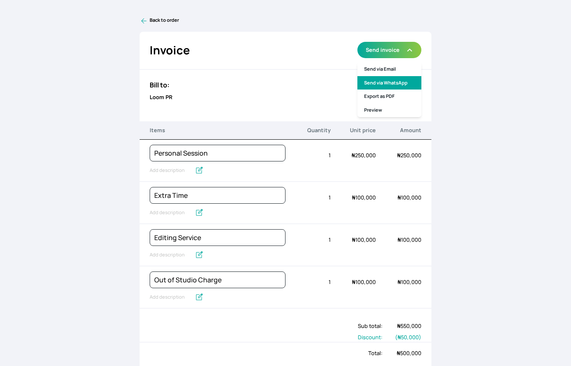
click at [396, 80] on link "Send via WhatsApp" at bounding box center [389, 83] width 64 height 14
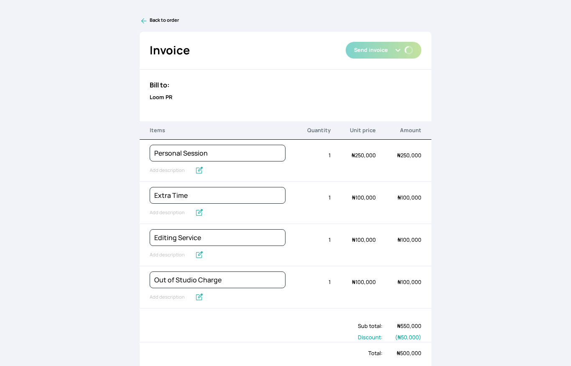
type textarea "Captured By Timehin has sent you an invoice of ₦500,000. Due on 12th September …"
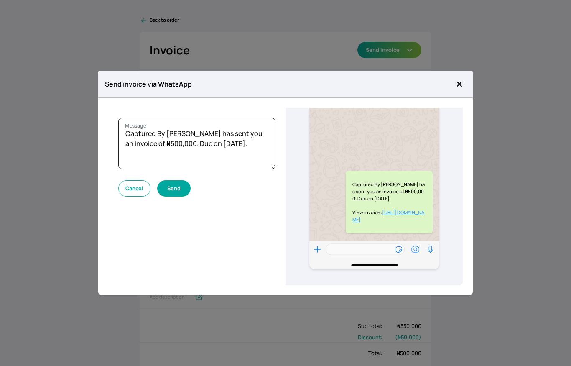
click at [174, 186] on button "Send" at bounding box center [173, 188] width 33 height 16
